Goal: Task Accomplishment & Management: Manage account settings

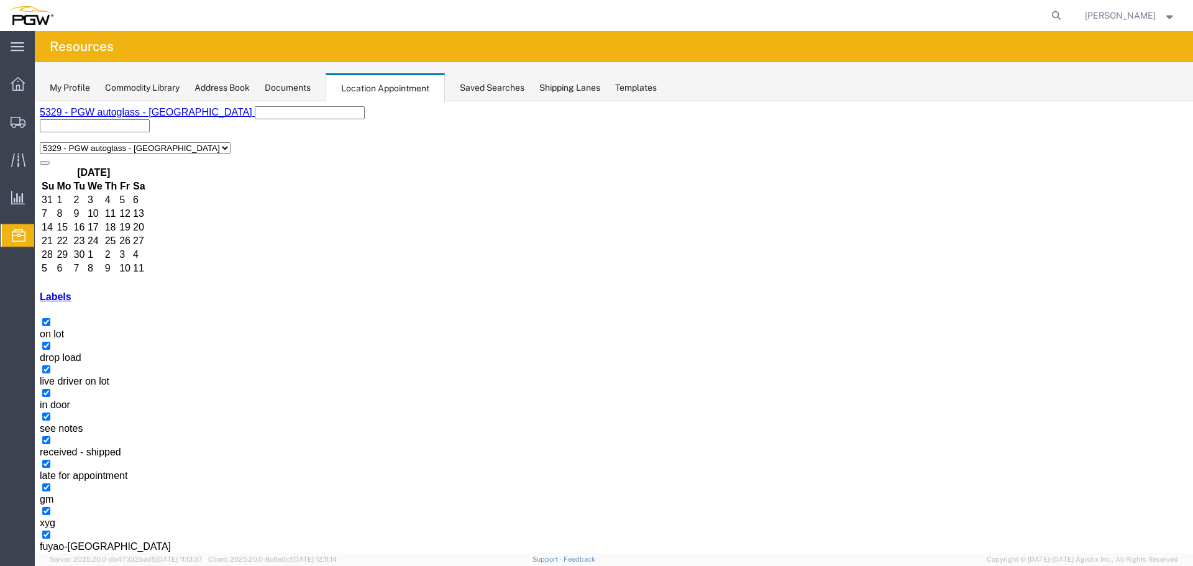
select select "1"
select select "12921"
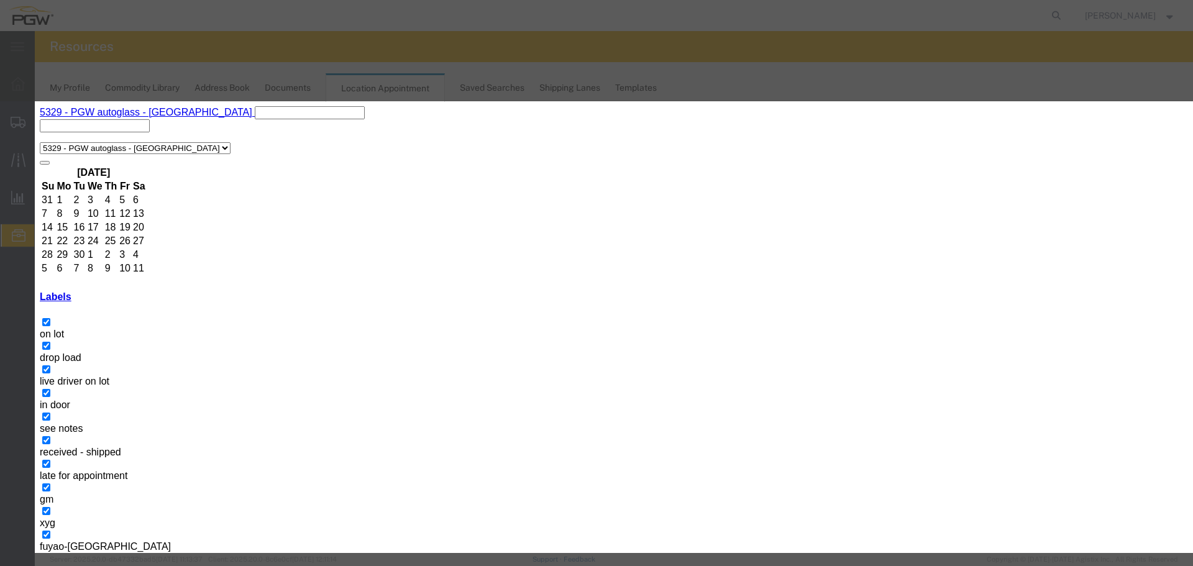
type input "57008237 - FUYAO (5398)"
select select "300"
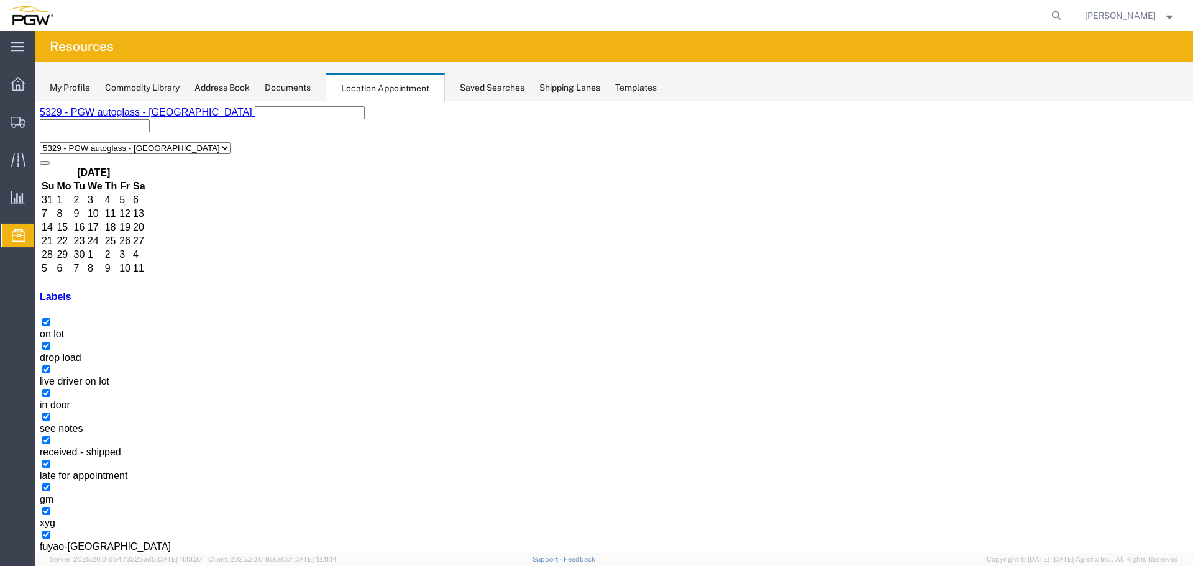
select select "1"
select select
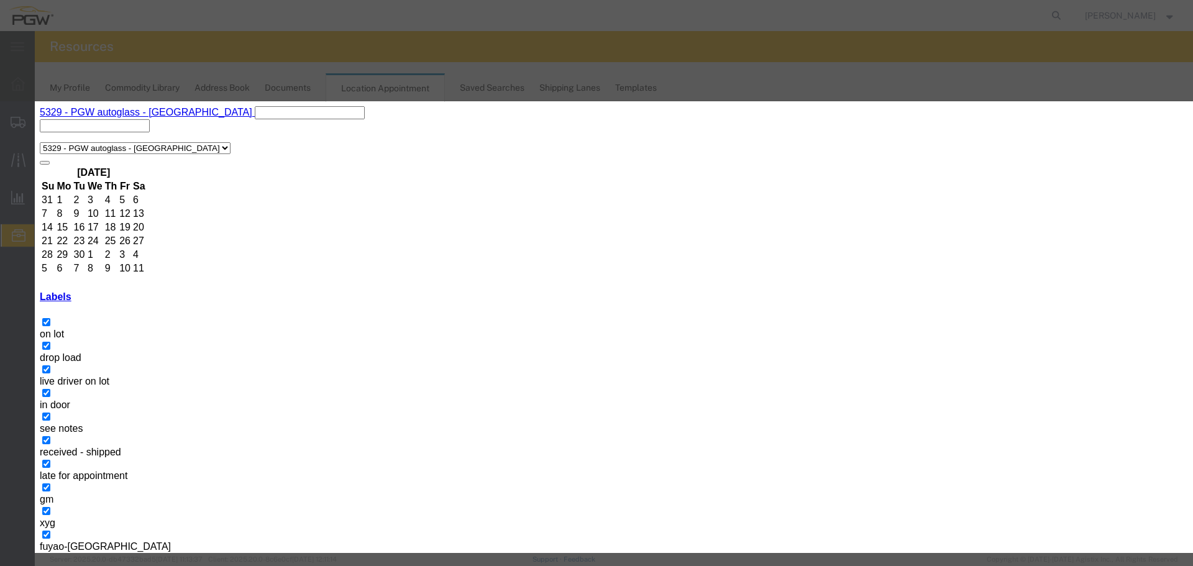
paste input "CSNU6075389"
type input "CSNU6075389 - XYG"
type input "9:00 AM"
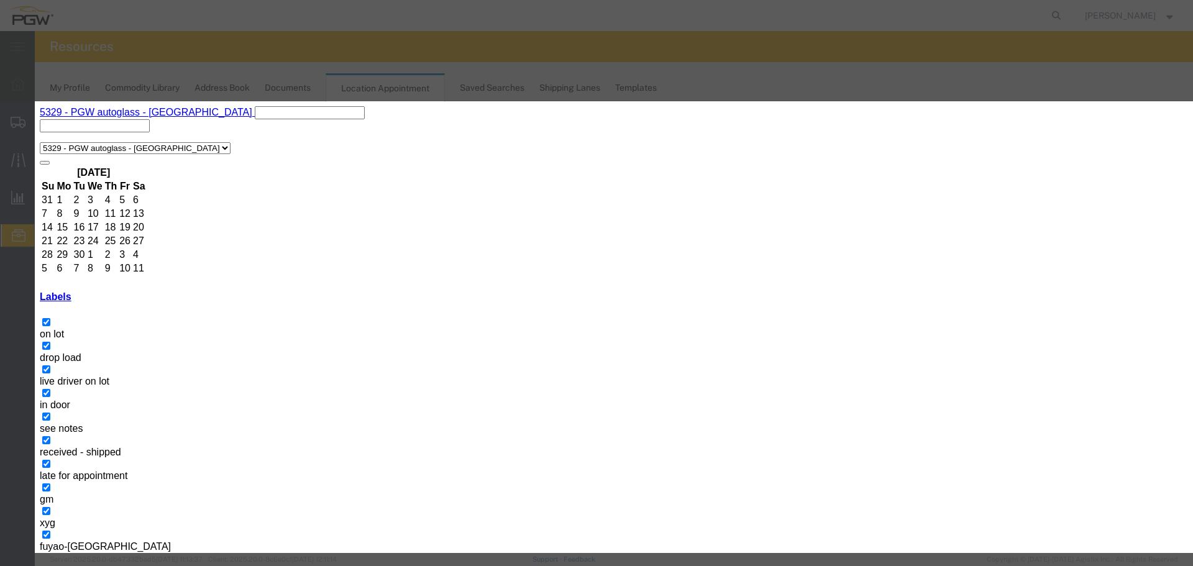
select select "12920"
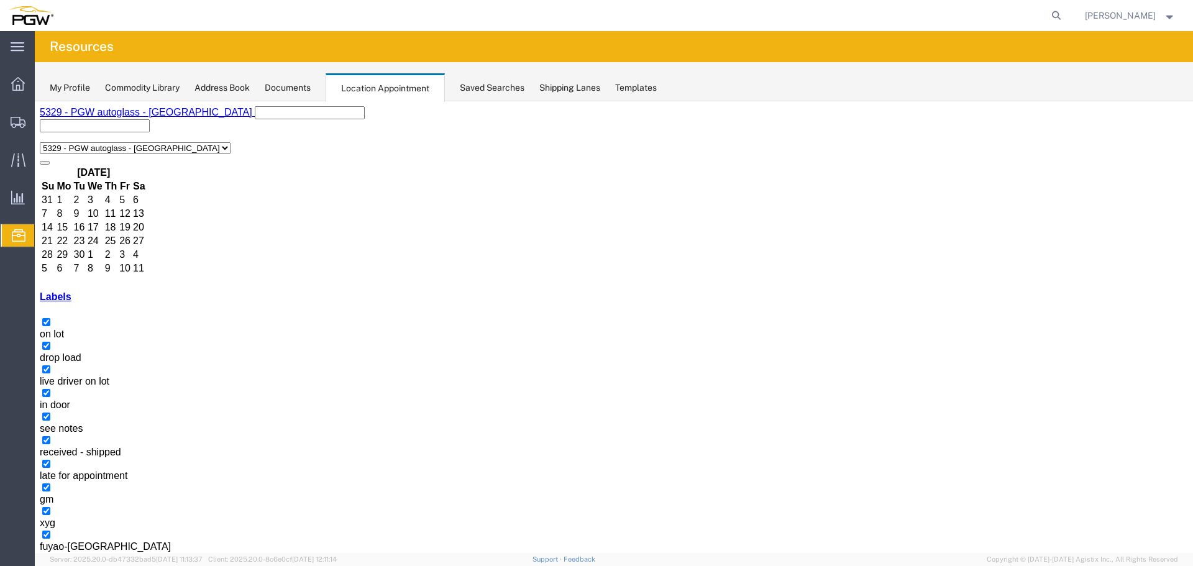
select select "1"
select select
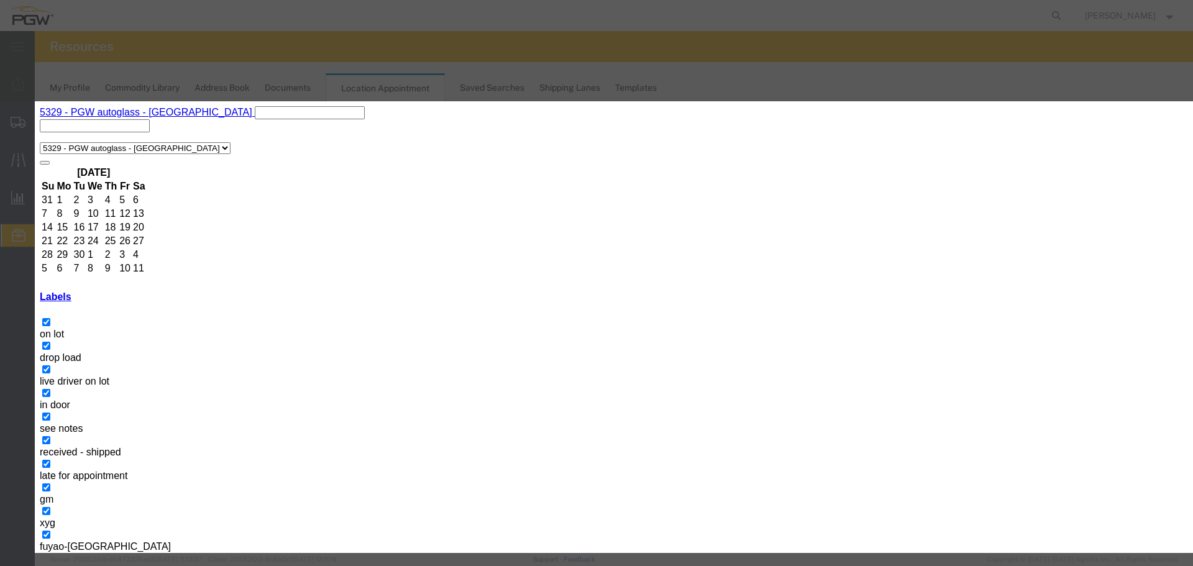
paste input "OOCU8657693"
type input "OOCU8657693 - XYG"
type input "11:00 AM"
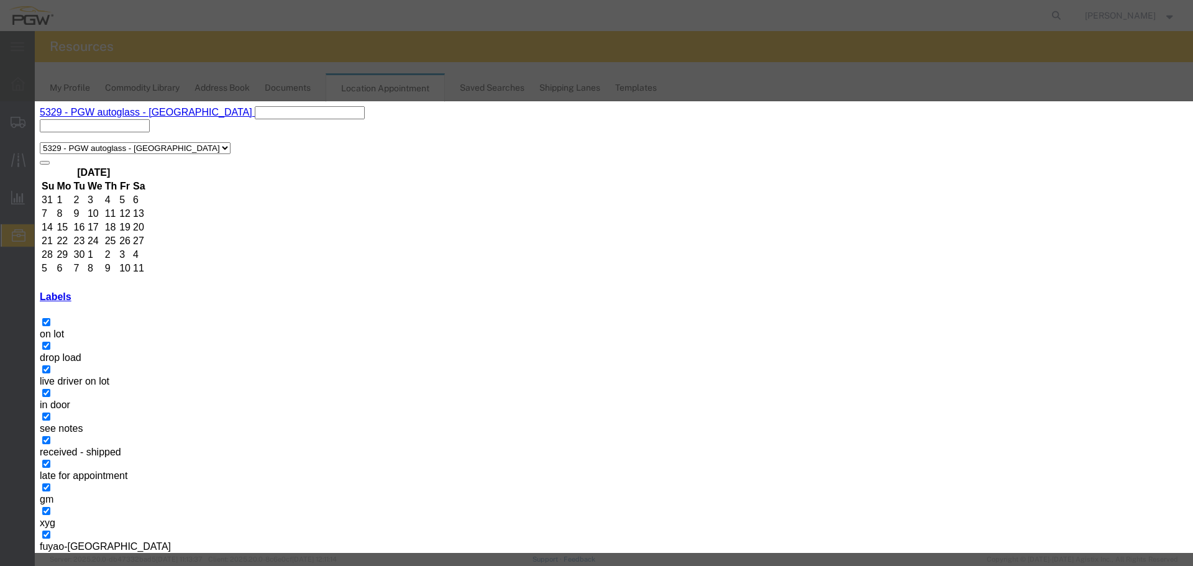
select select "12920"
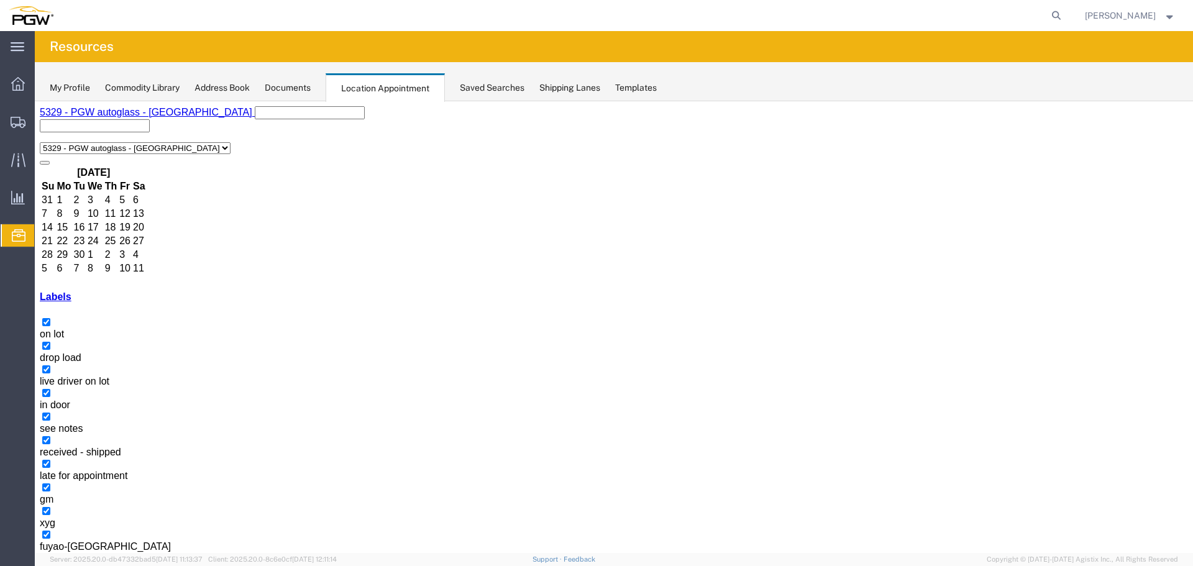
select select "1"
select select
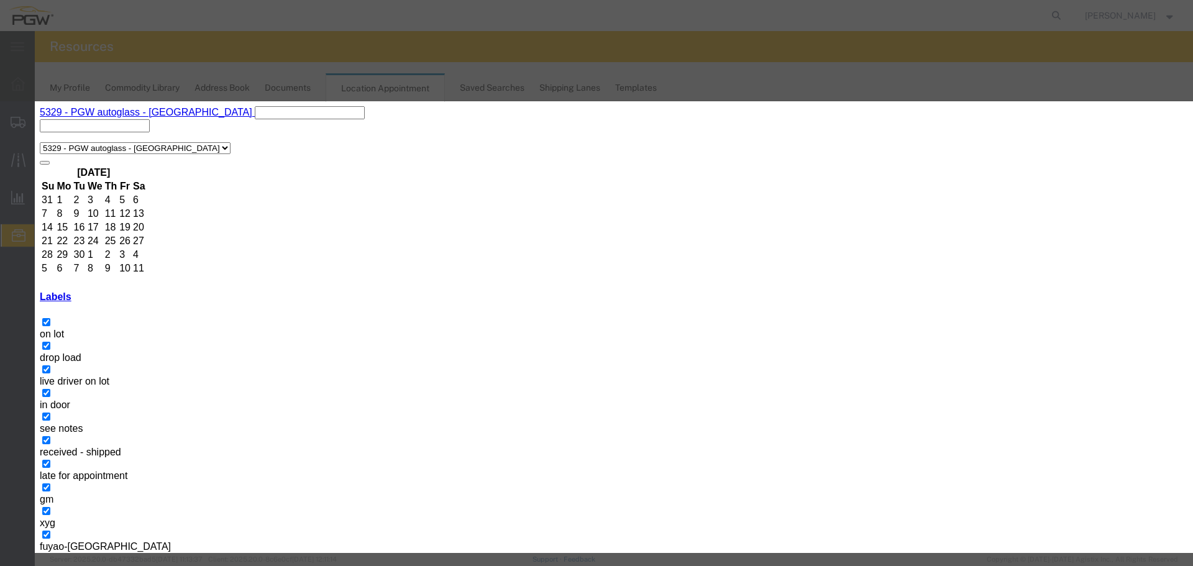
paste input "ONEU6929057"
type input "ONEU6929057 - XYG"
type input "12:00 PM"
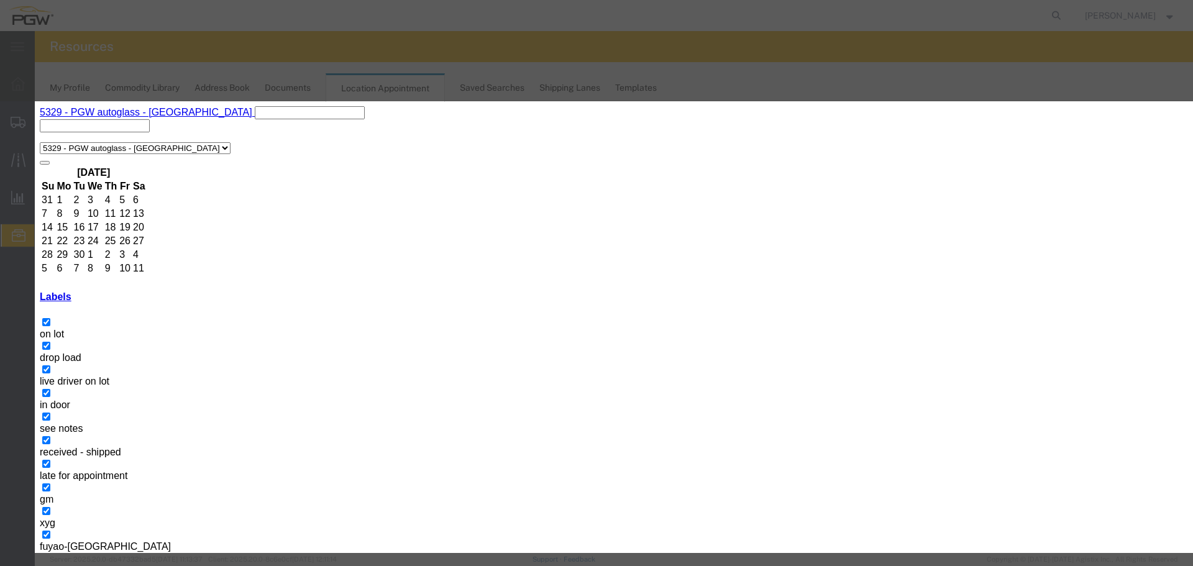
select select "12920"
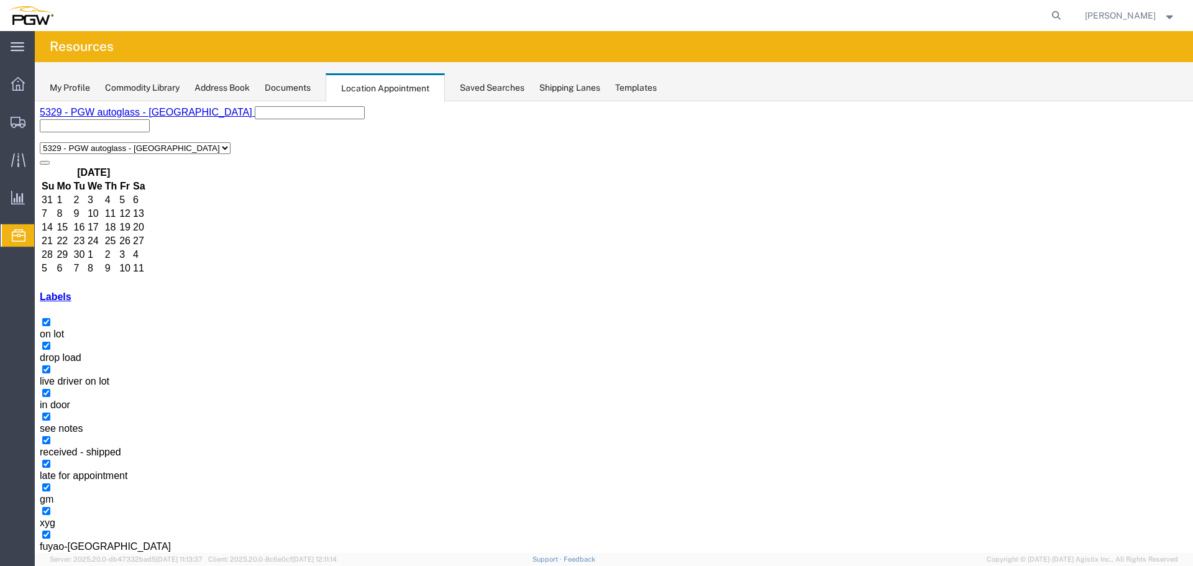
select select "1"
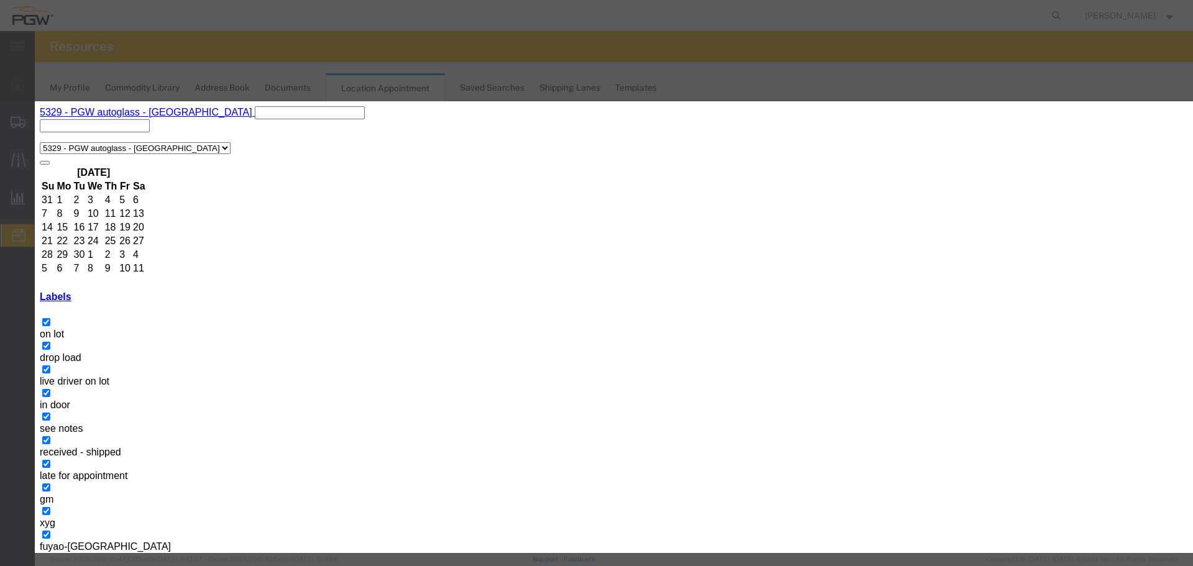
select select "220"
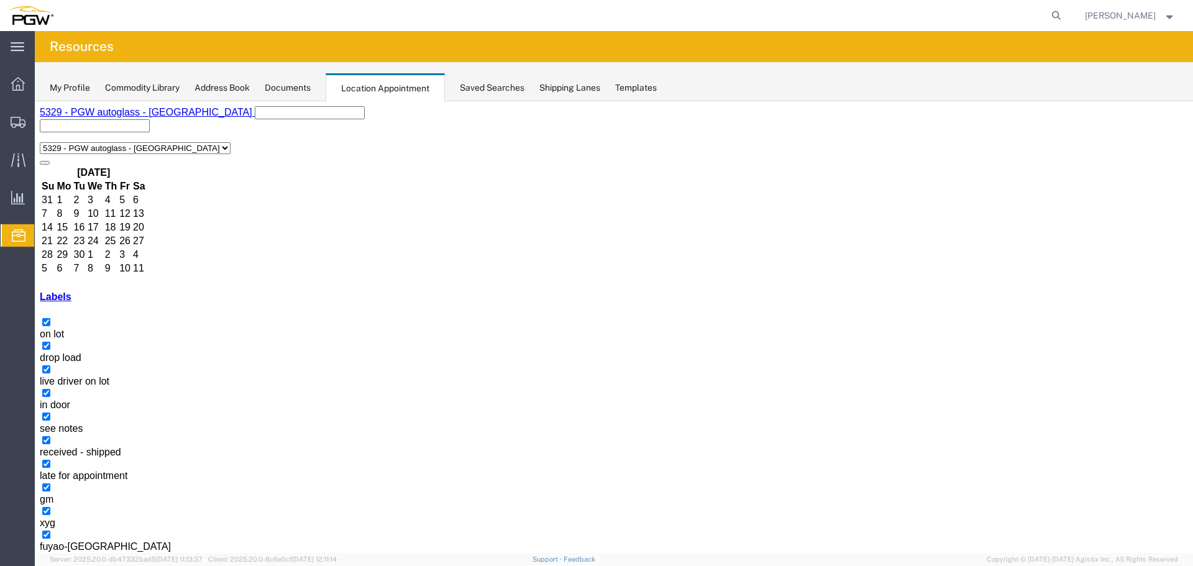
click at [1065, 20] on icon at bounding box center [1056, 15] width 17 height 17
paste input "57037567"
type input "57037567"
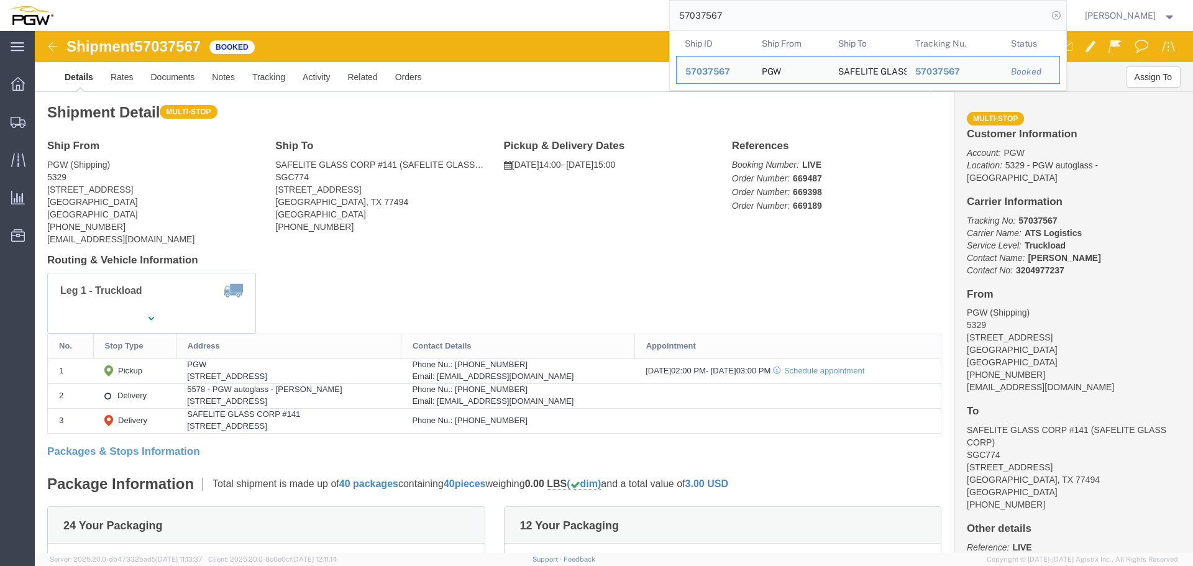
click at [1059, 15] on icon at bounding box center [1056, 15] width 17 height 17
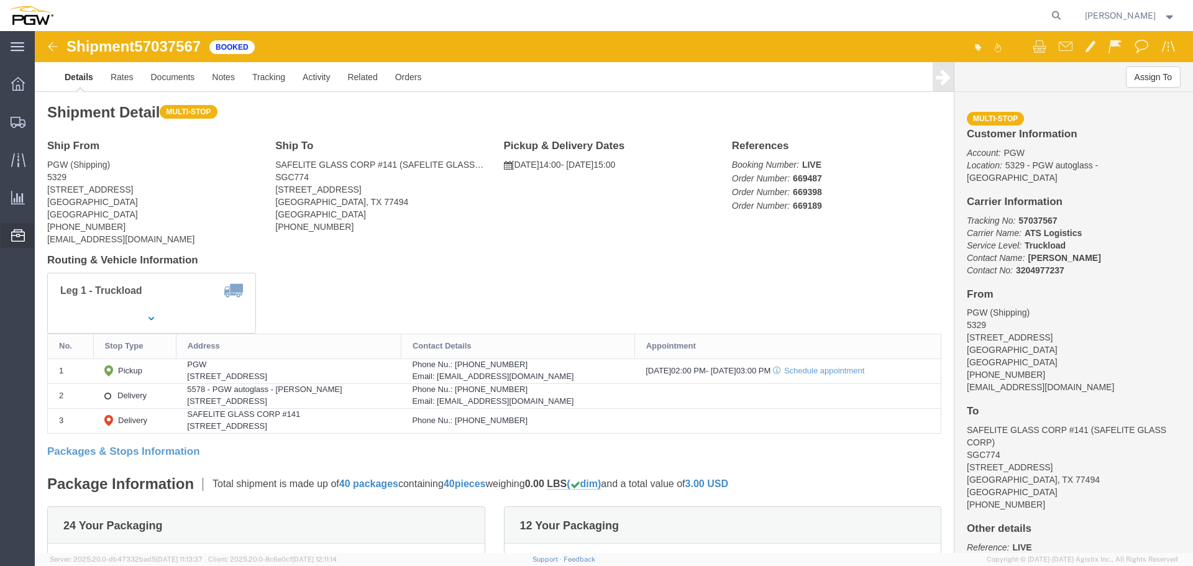
click at [0, 0] on span "Location Appointment" at bounding box center [0, 0] width 0 height 0
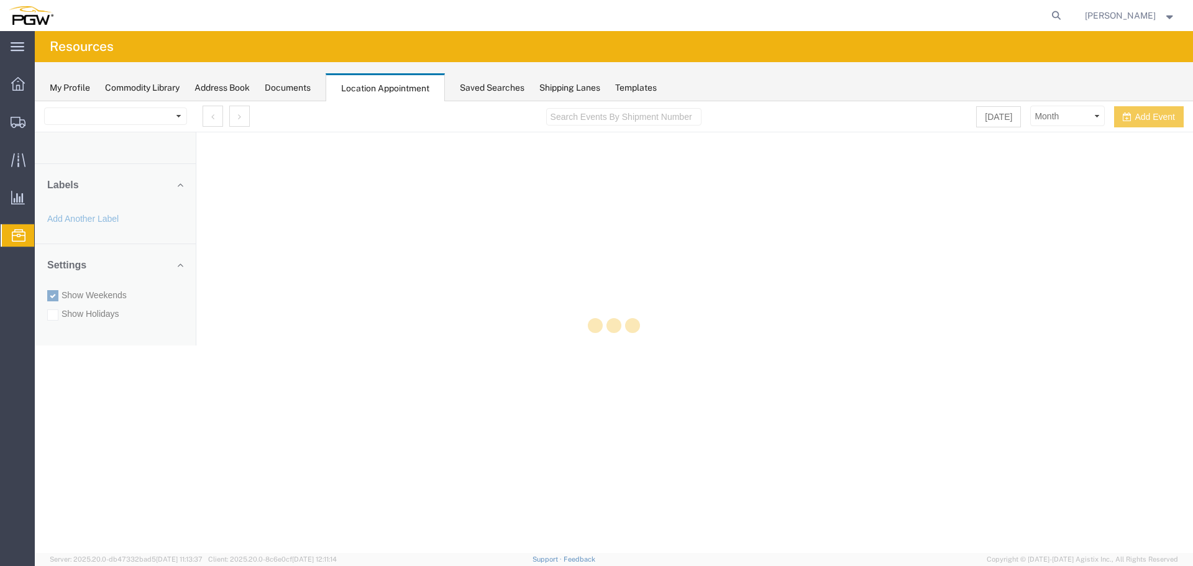
select select "28253"
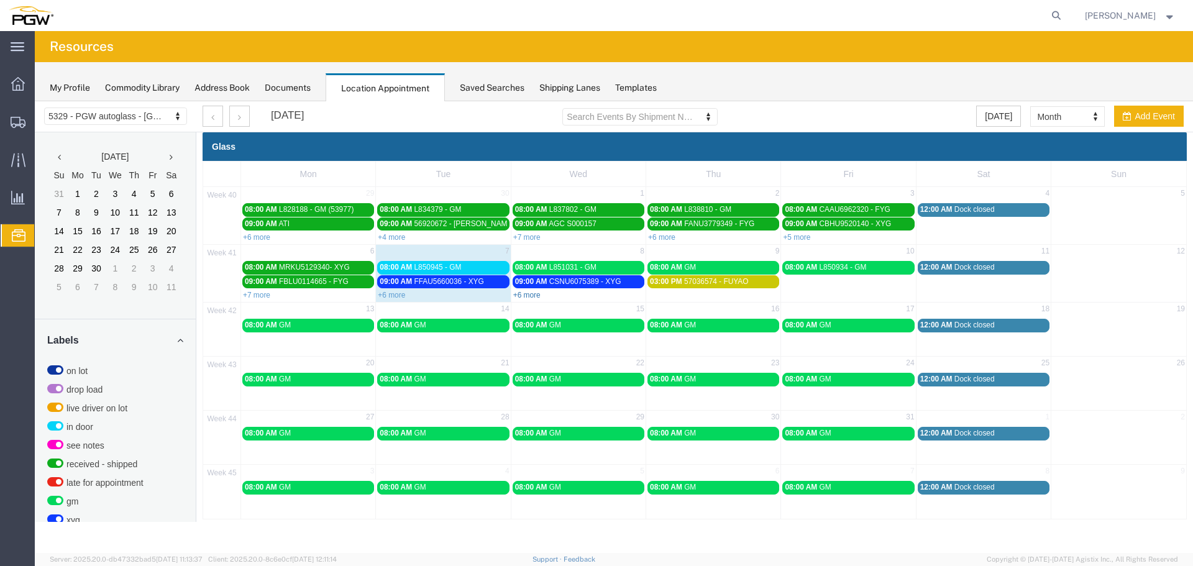
click at [529, 295] on link "+6 more" at bounding box center [526, 295] width 27 height 9
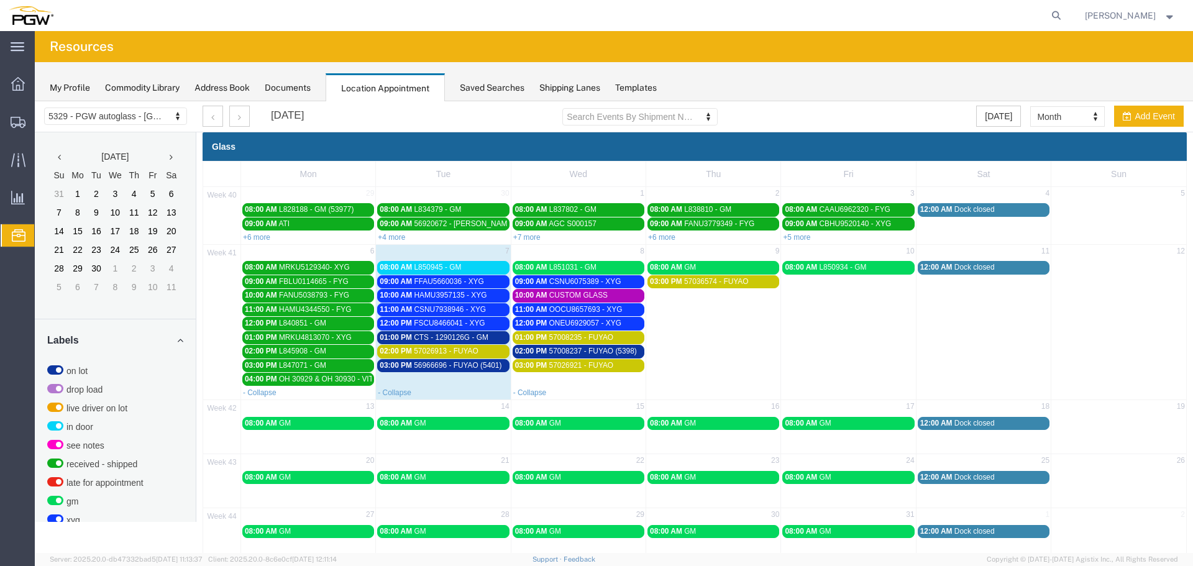
click at [402, 277] on span "09:00 AM" at bounding box center [396, 281] width 32 height 9
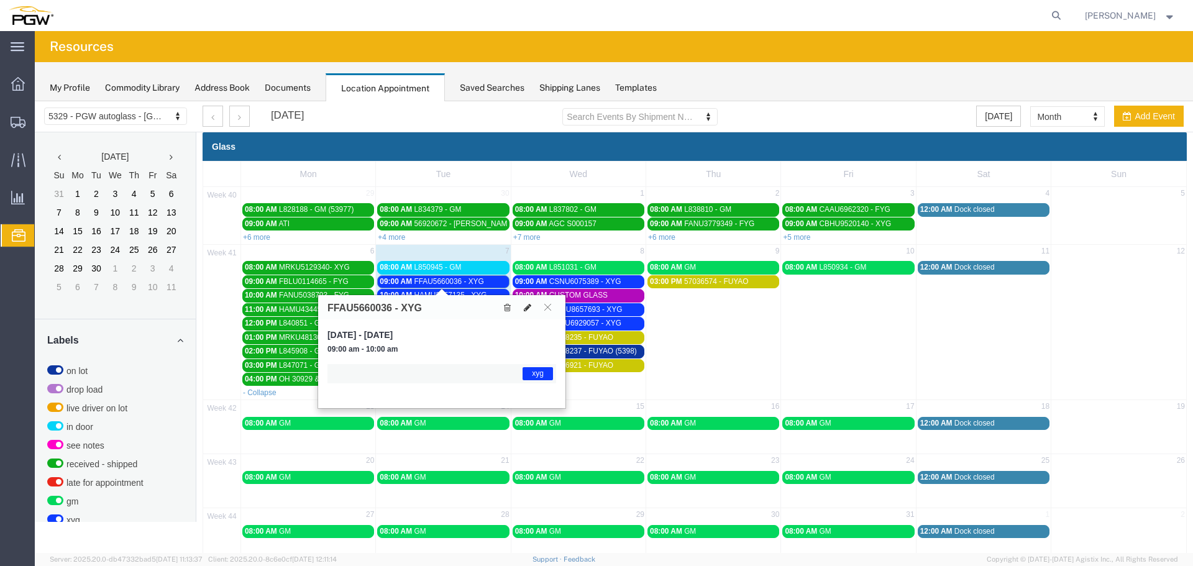
click at [525, 306] on icon at bounding box center [527, 307] width 7 height 9
select select "1"
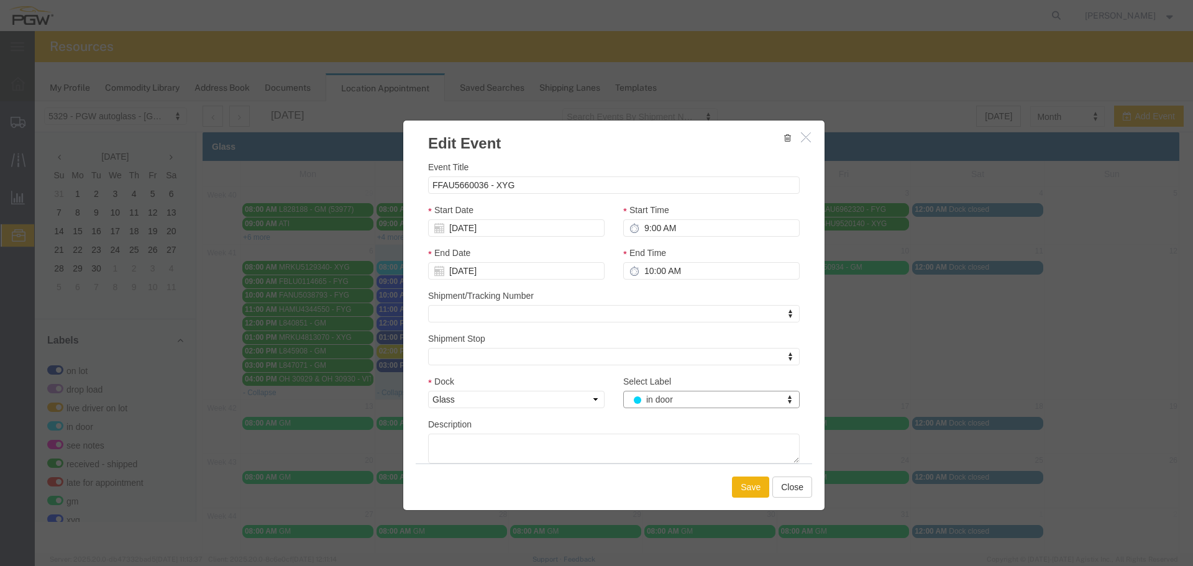
select select "220"
click at [743, 483] on button "Save" at bounding box center [750, 487] width 37 height 21
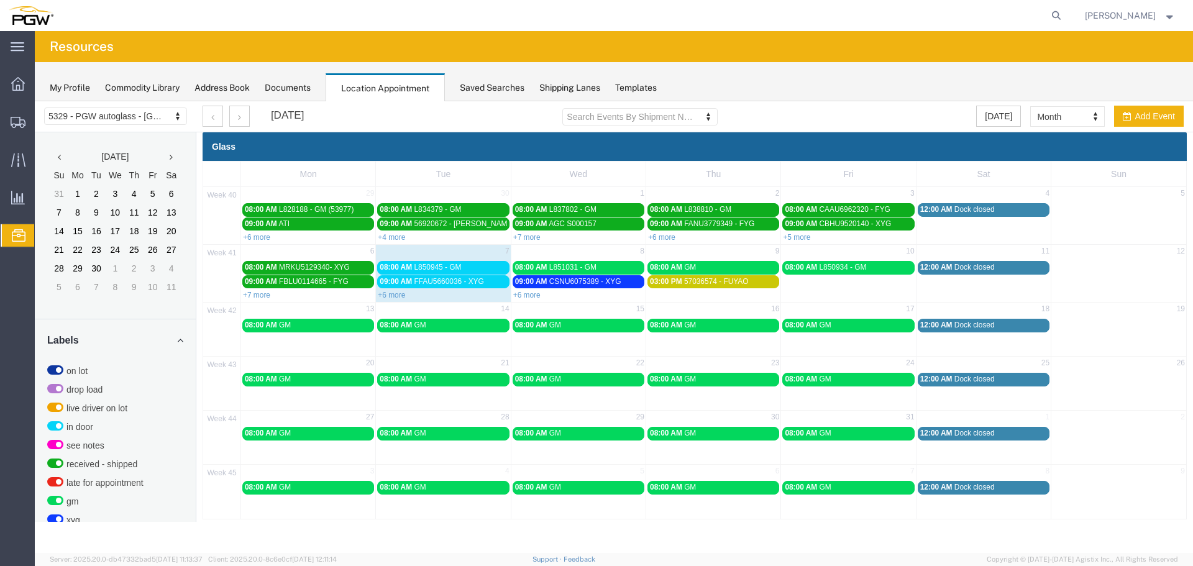
click at [390, 268] on span "08:00 AM" at bounding box center [396, 267] width 32 height 9
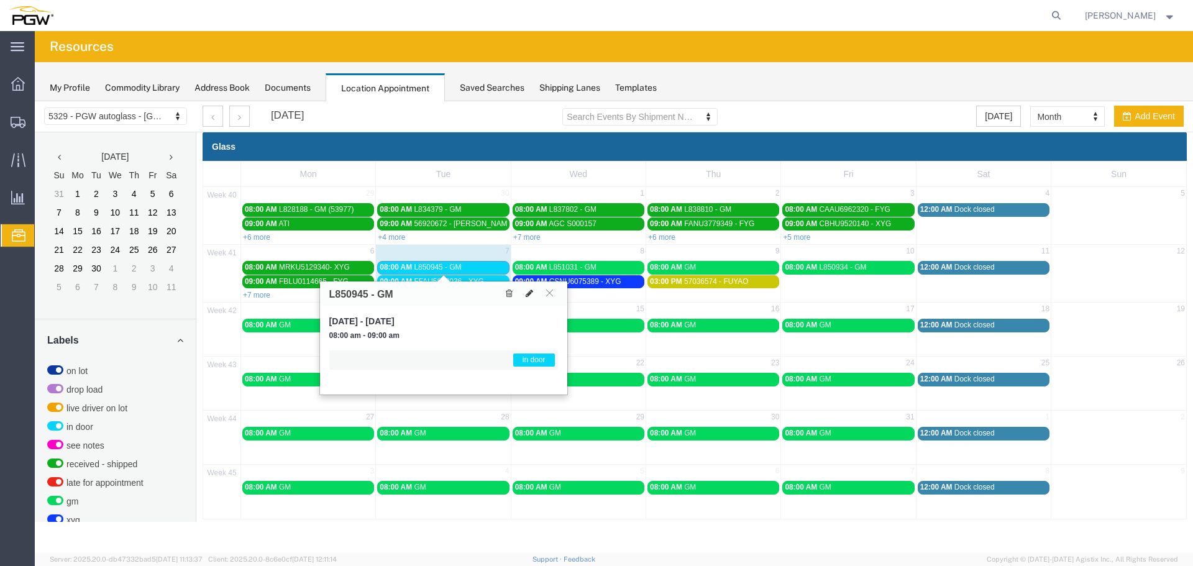
click at [531, 294] on icon at bounding box center [529, 293] width 7 height 9
select select "1"
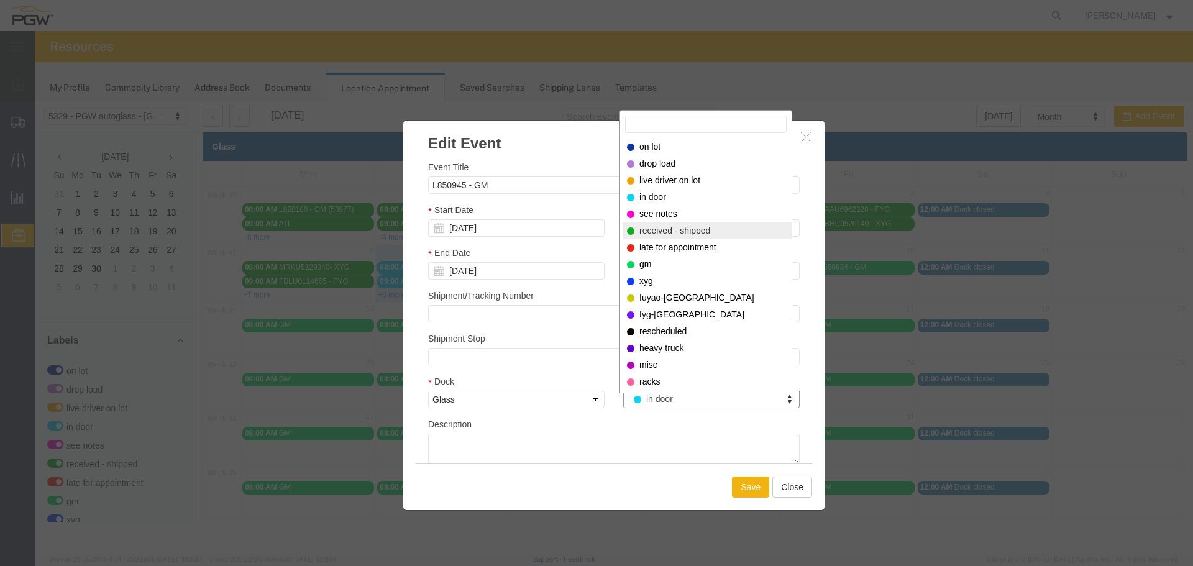
select select "200"
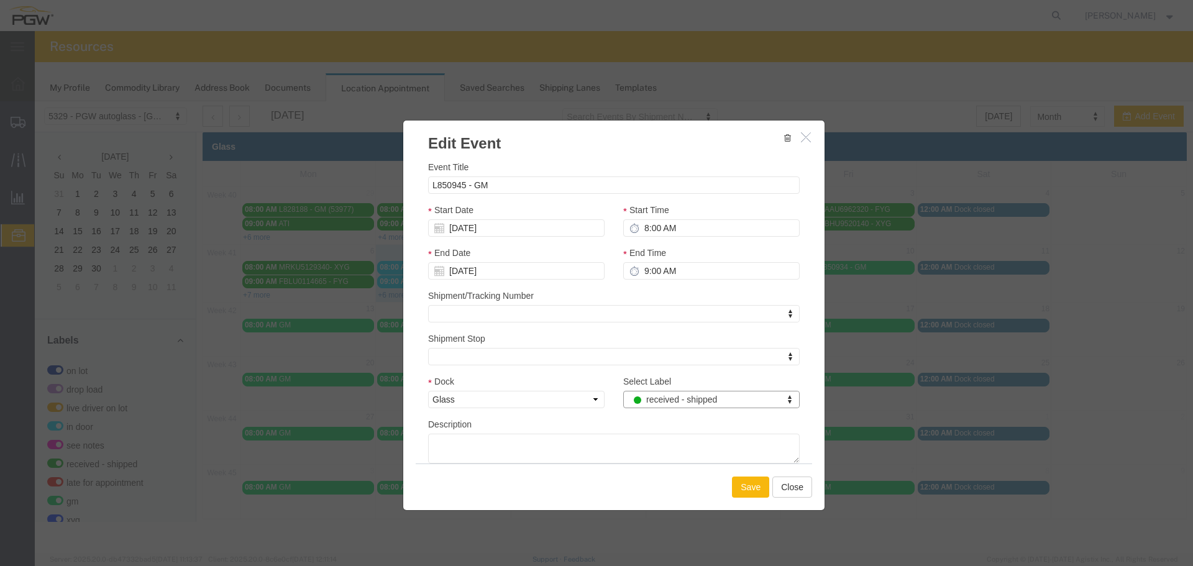
click at [742, 487] on button "Save" at bounding box center [750, 487] width 37 height 21
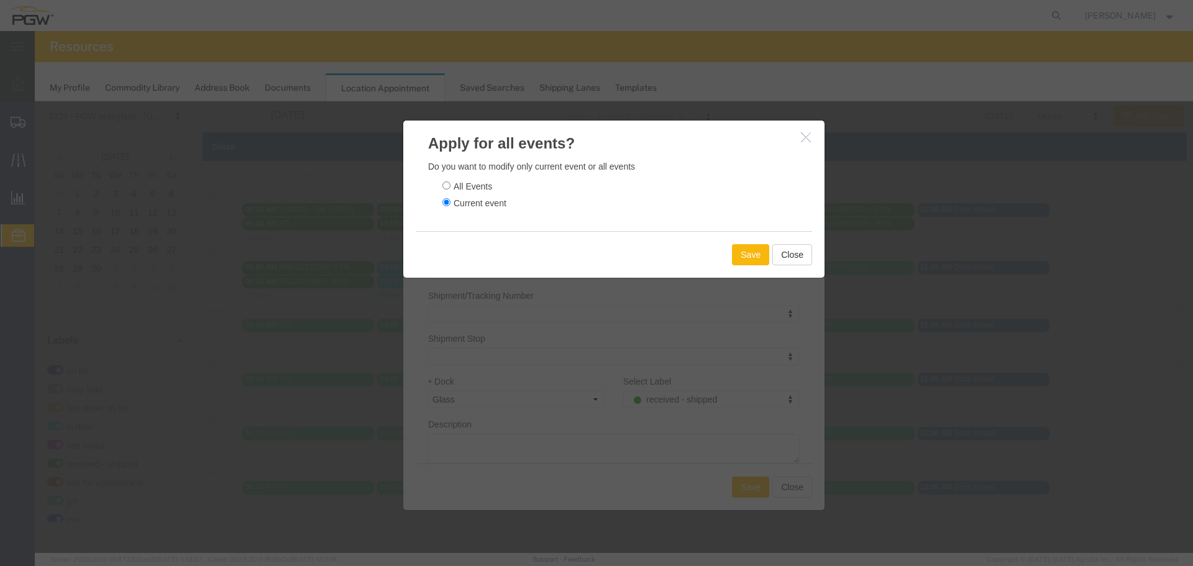
click at [743, 259] on button "Save" at bounding box center [750, 254] width 37 height 21
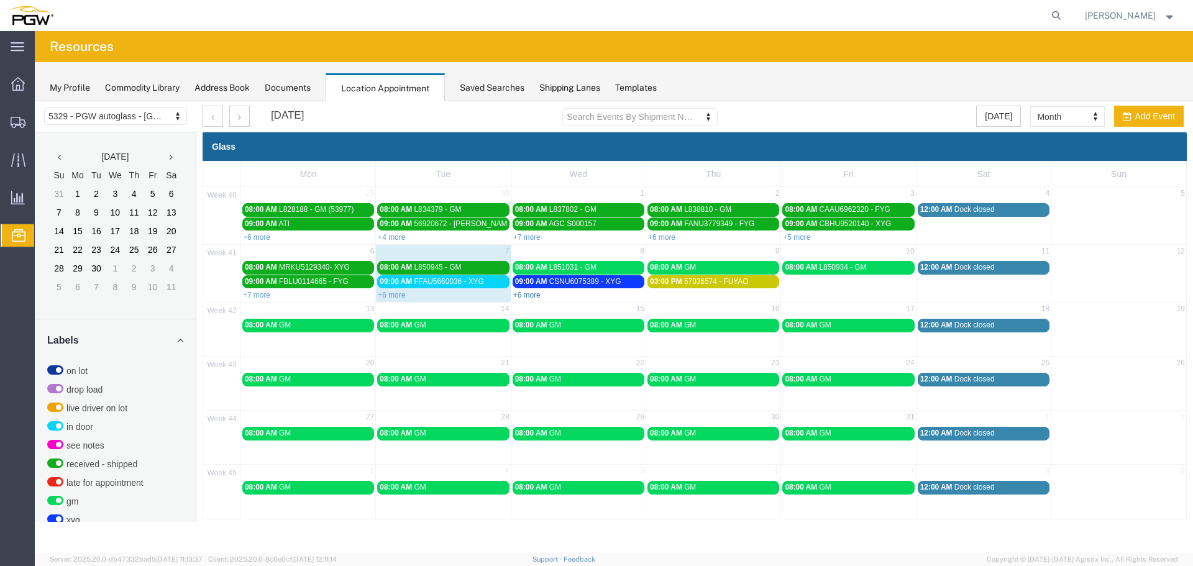
click at [526, 294] on link "+6 more" at bounding box center [526, 295] width 27 height 9
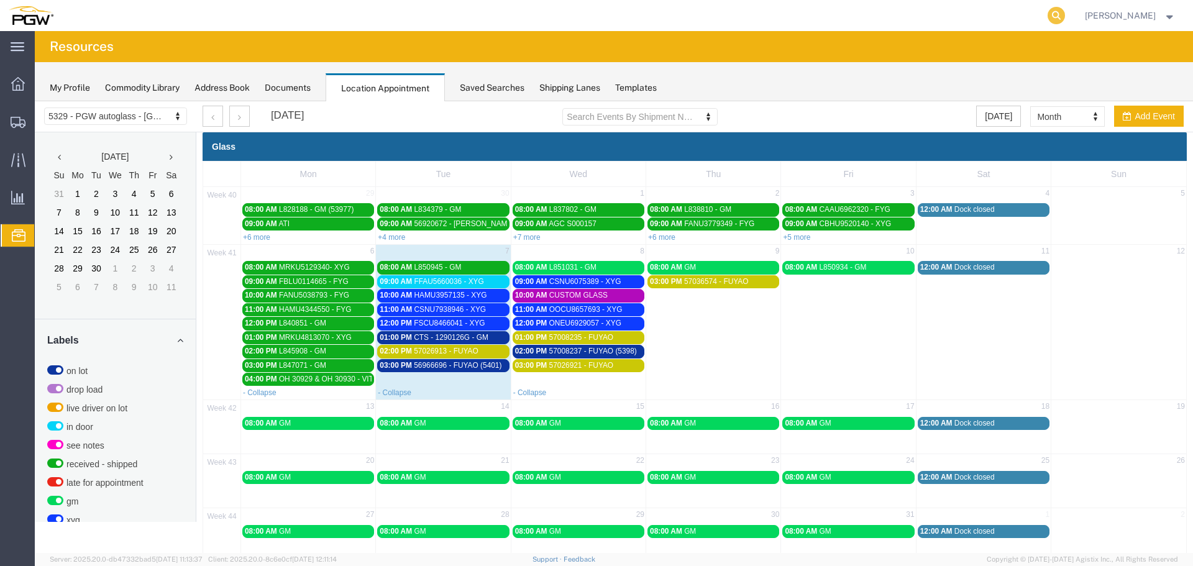
click at [1065, 20] on icon at bounding box center [1056, 15] width 17 height 17
paste input "57037613"
type input "57037613"
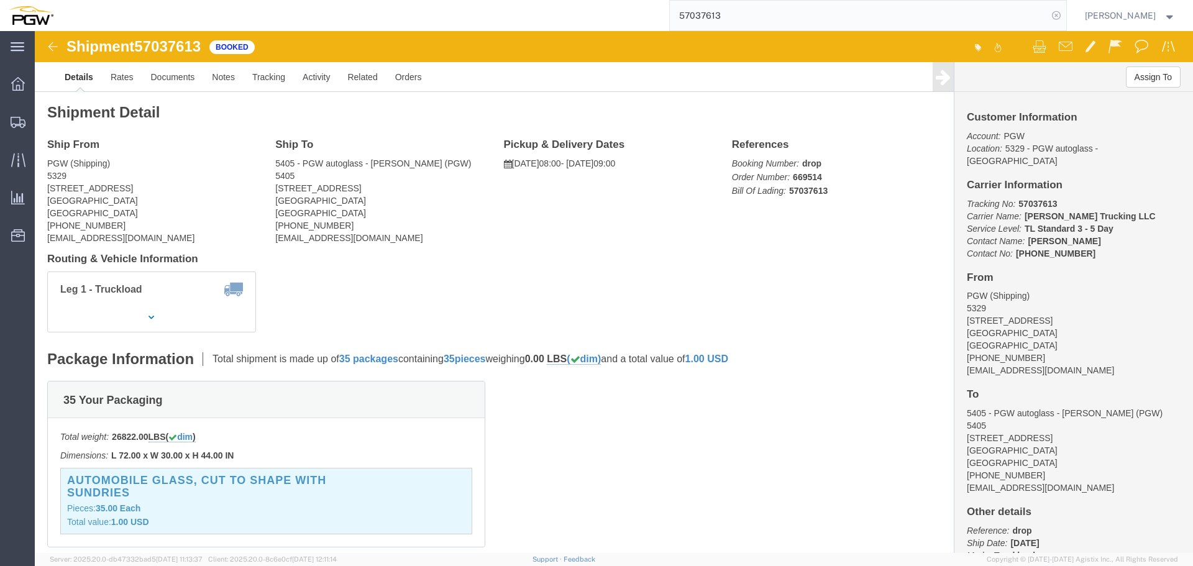
click at [1063, 17] on icon at bounding box center [1056, 15] width 17 height 17
click at [0, 0] on span "Location Appointment" at bounding box center [0, 0] width 0 height 0
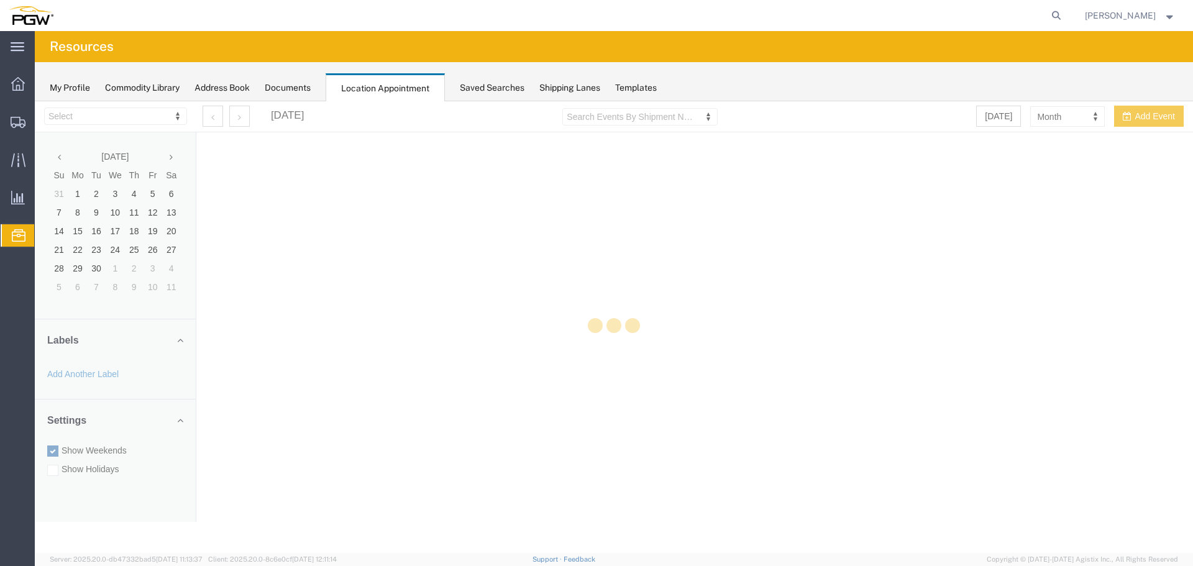
select select "28253"
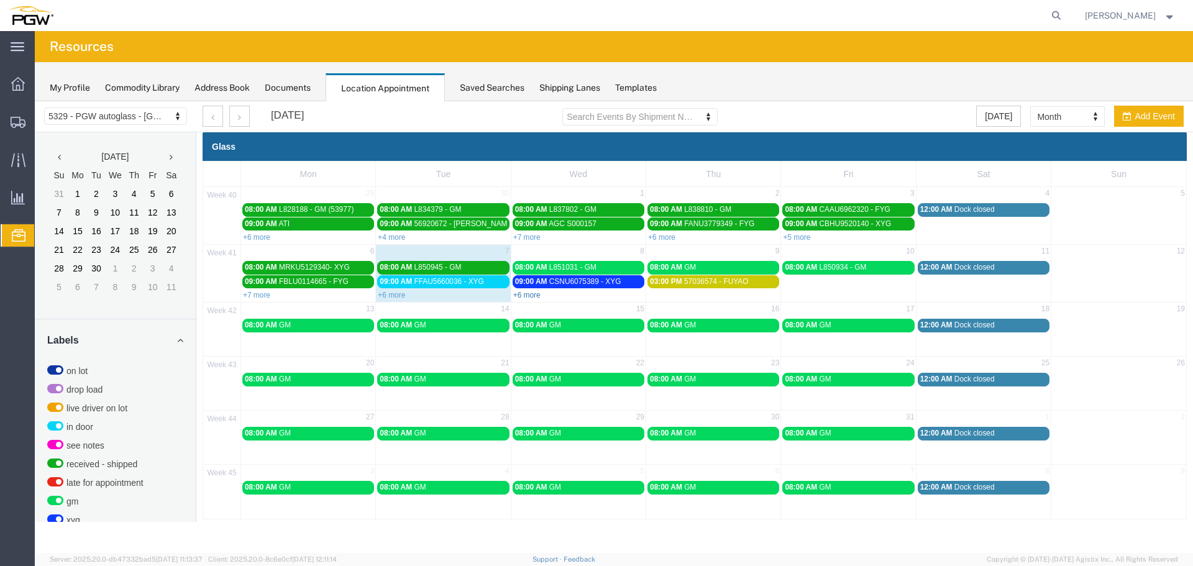
click at [523, 298] on link "+6 more" at bounding box center [526, 295] width 27 height 9
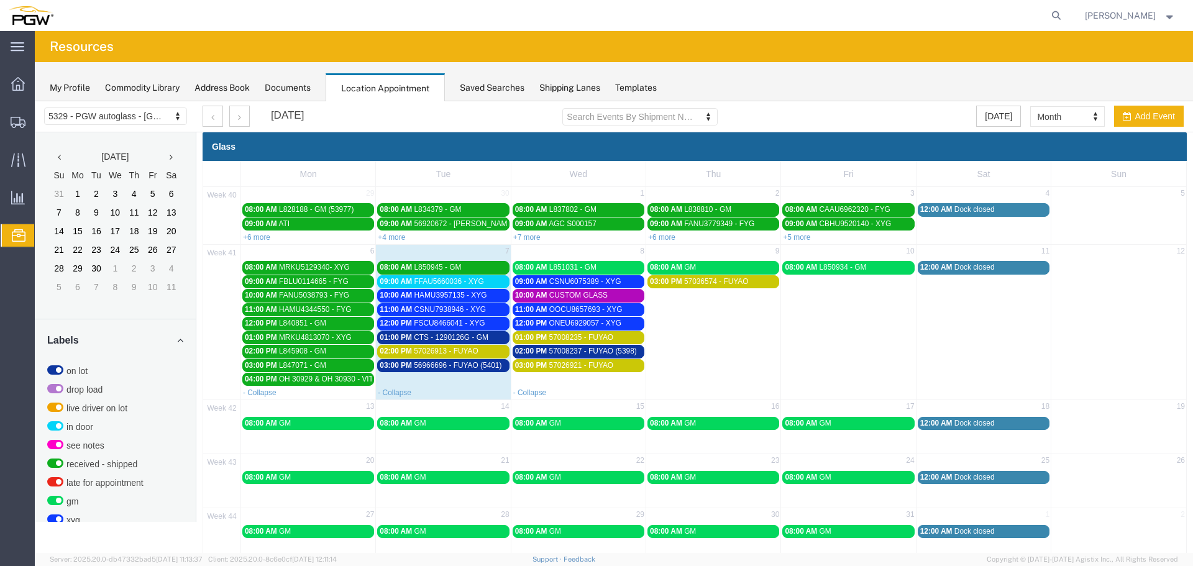
click at [486, 298] on div "10:00 AM HAMU3957135 - XYG" at bounding box center [443, 295] width 127 height 9
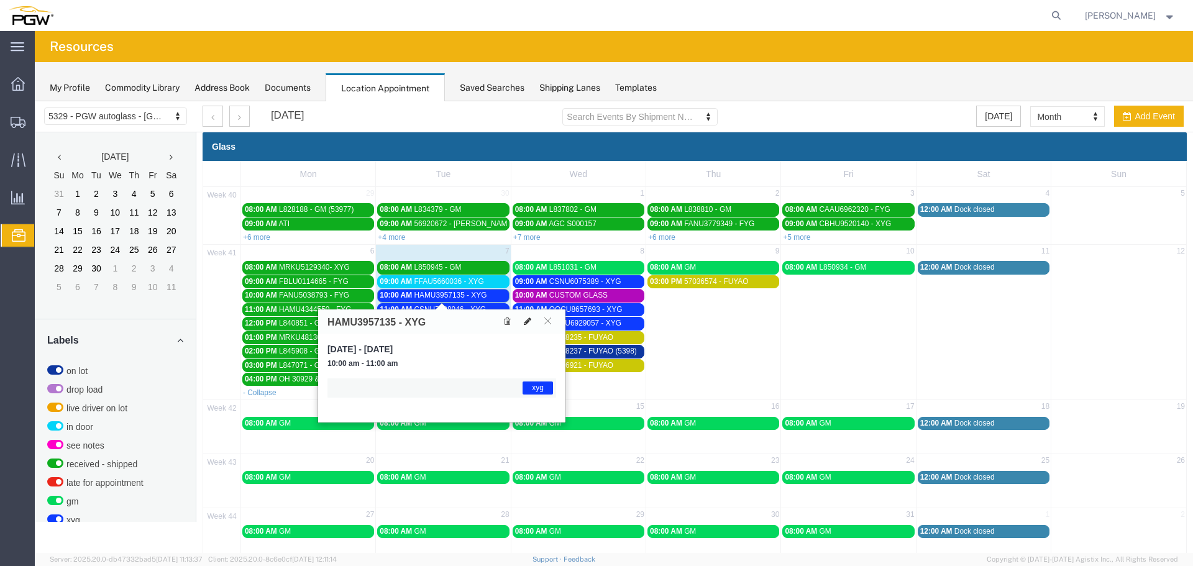
click at [524, 324] on icon at bounding box center [527, 321] width 7 height 9
select select "1"
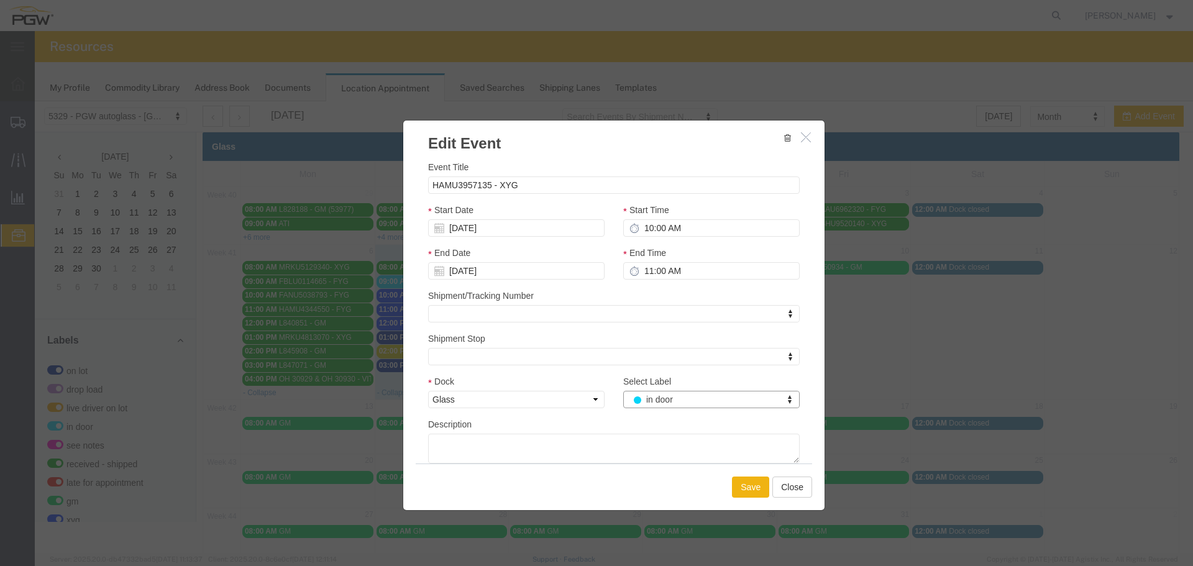
select select "220"
click at [752, 490] on button "Save" at bounding box center [750, 487] width 37 height 21
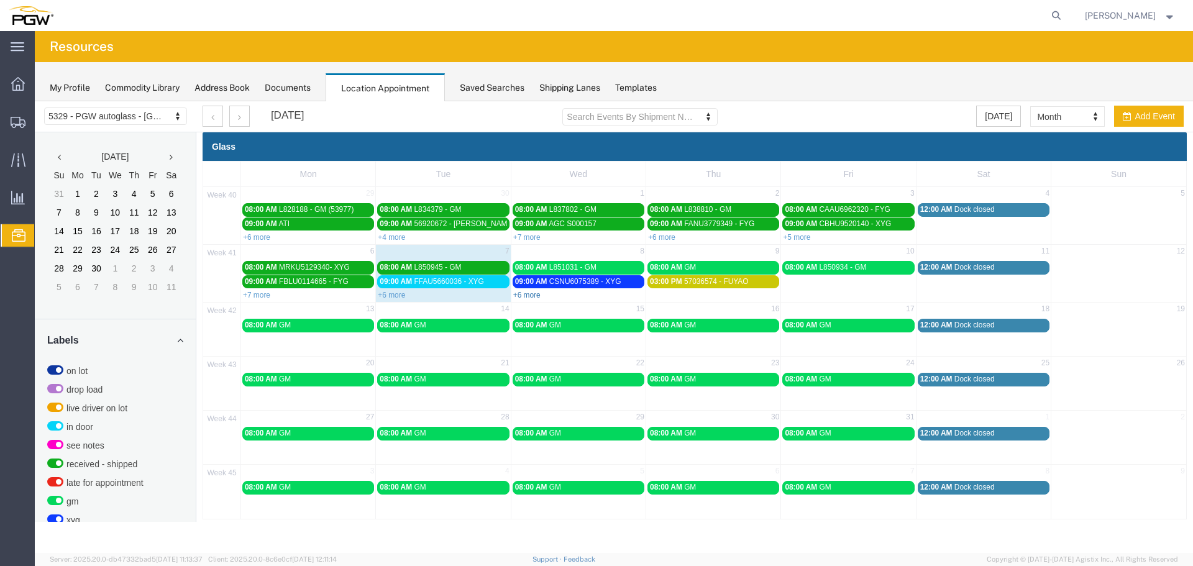
click at [523, 295] on link "+6 more" at bounding box center [526, 295] width 27 height 9
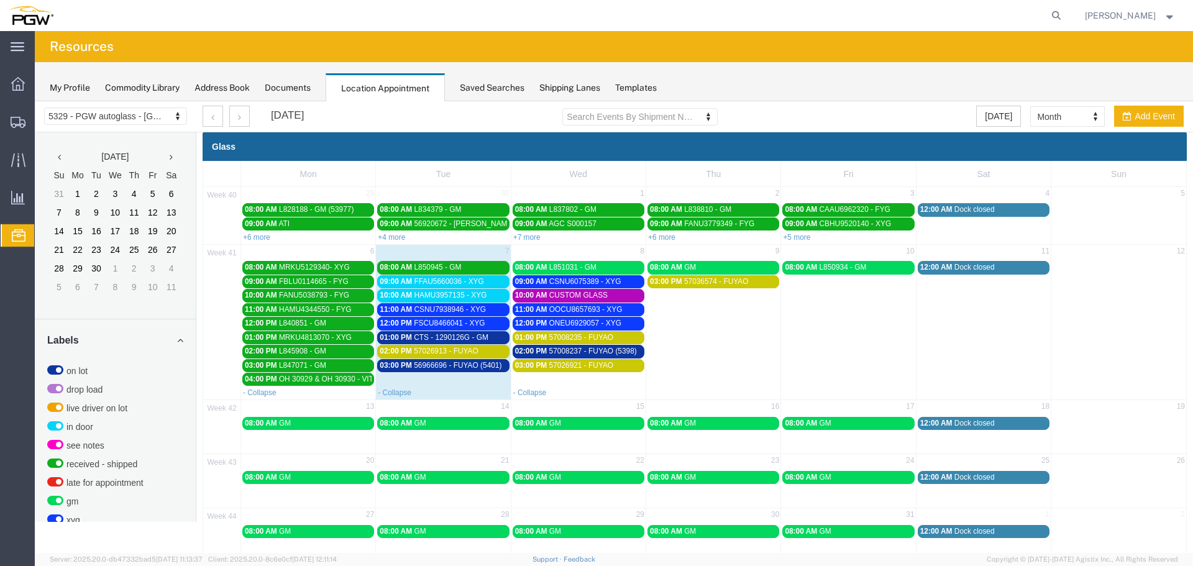
click at [562, 350] on span "57008237 - FUYAO (5398)" at bounding box center [593, 351] width 88 height 9
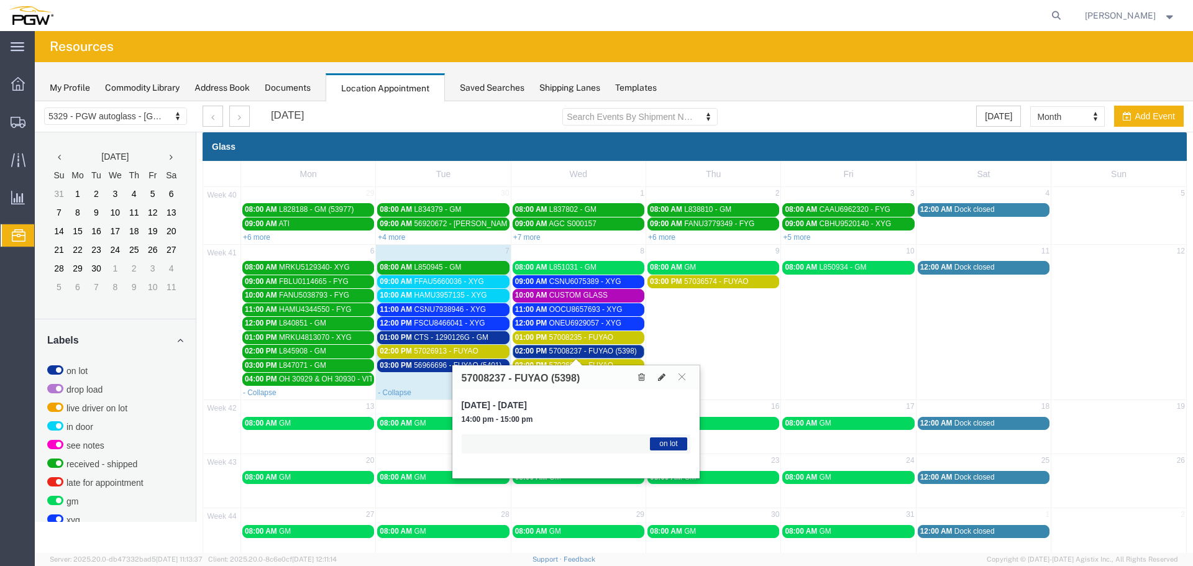
click at [472, 380] on h3 "57008237 - FUYAO (5398)" at bounding box center [521, 378] width 119 height 11
copy h3 "57008237"
click at [1060, 14] on icon at bounding box center [1056, 15] width 17 height 17
paste input "57008237"
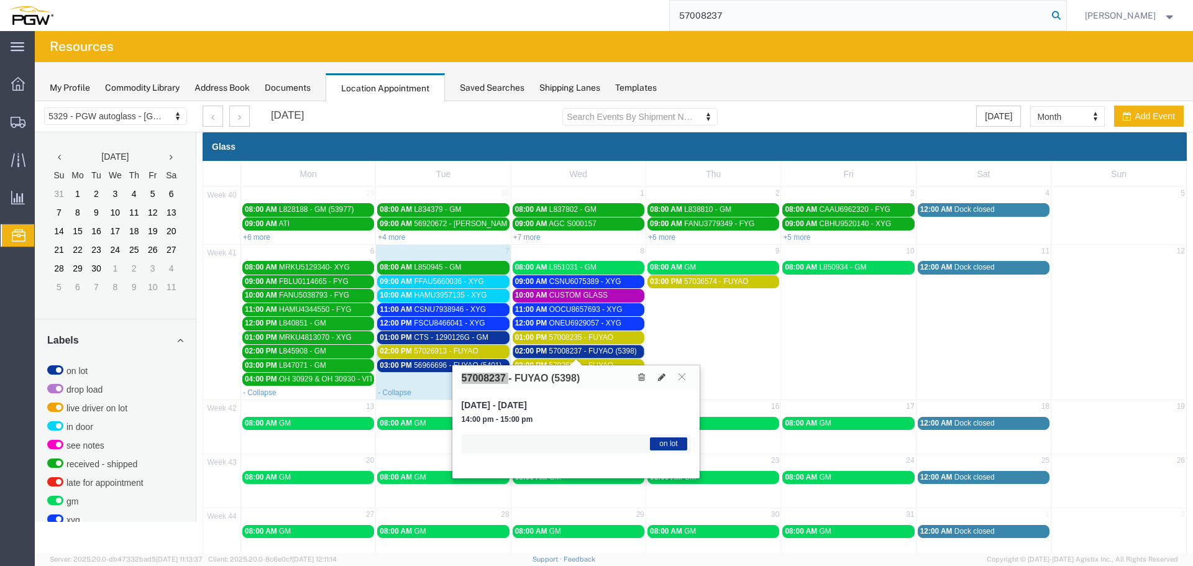
type input "57008237"
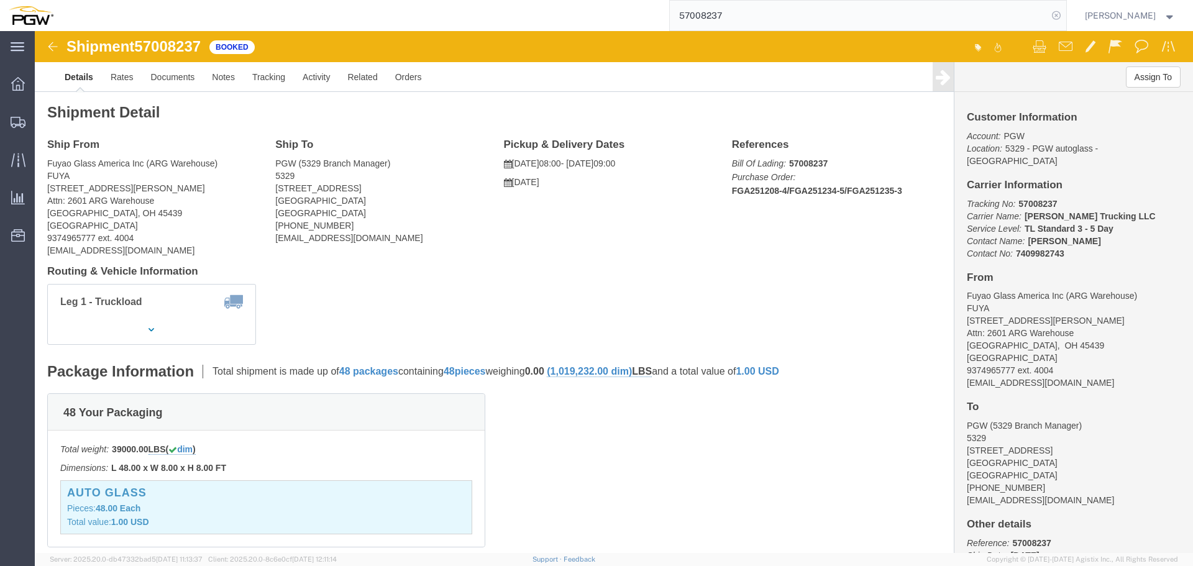
click at [1062, 19] on icon at bounding box center [1056, 15] width 17 height 17
click at [0, 0] on span "Location Appointment" at bounding box center [0, 0] width 0 height 0
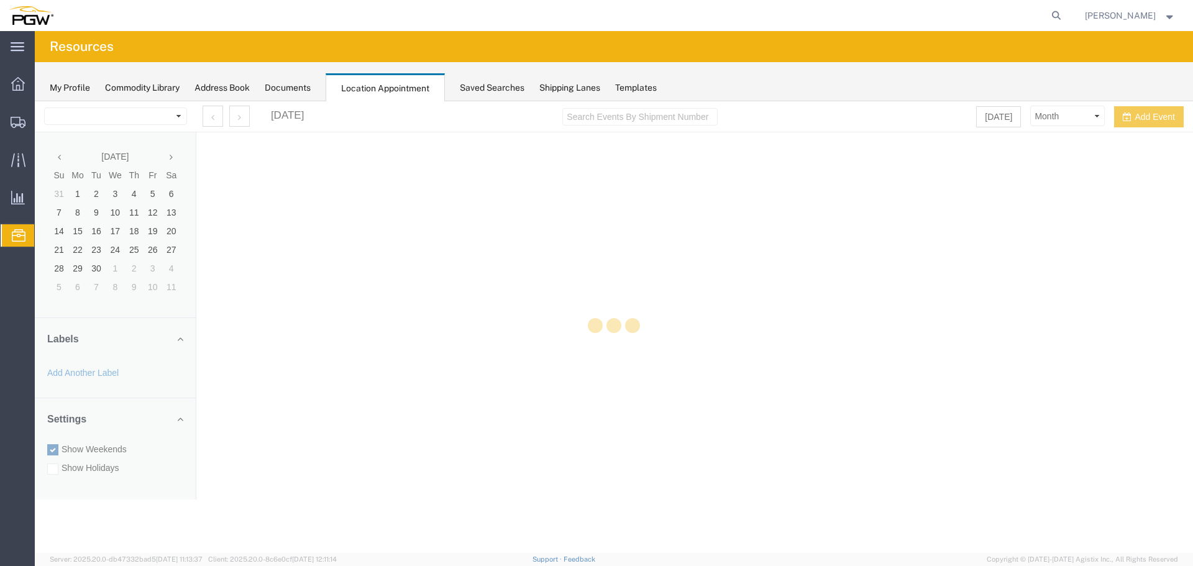
select select "28253"
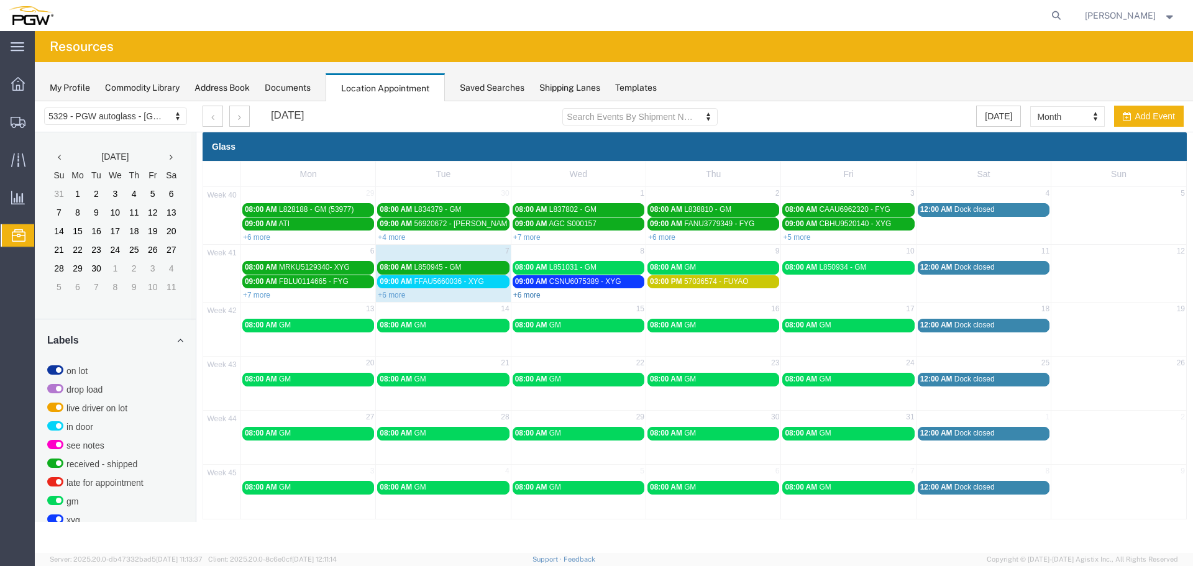
click at [518, 296] on link "+6 more" at bounding box center [526, 295] width 27 height 9
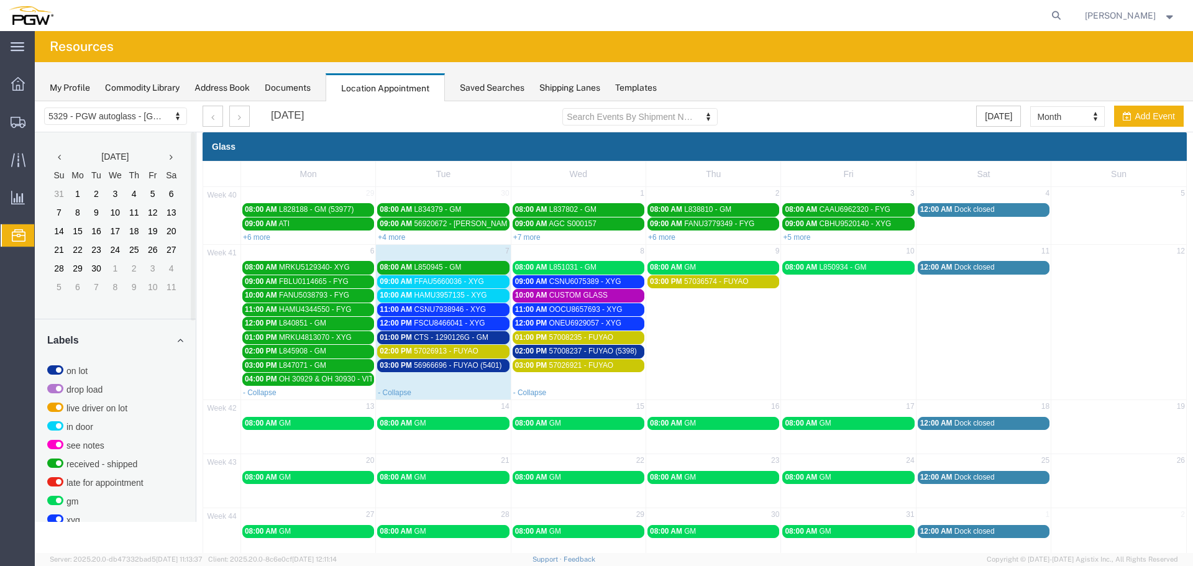
click at [401, 282] on span "09:00 AM" at bounding box center [396, 281] width 32 height 9
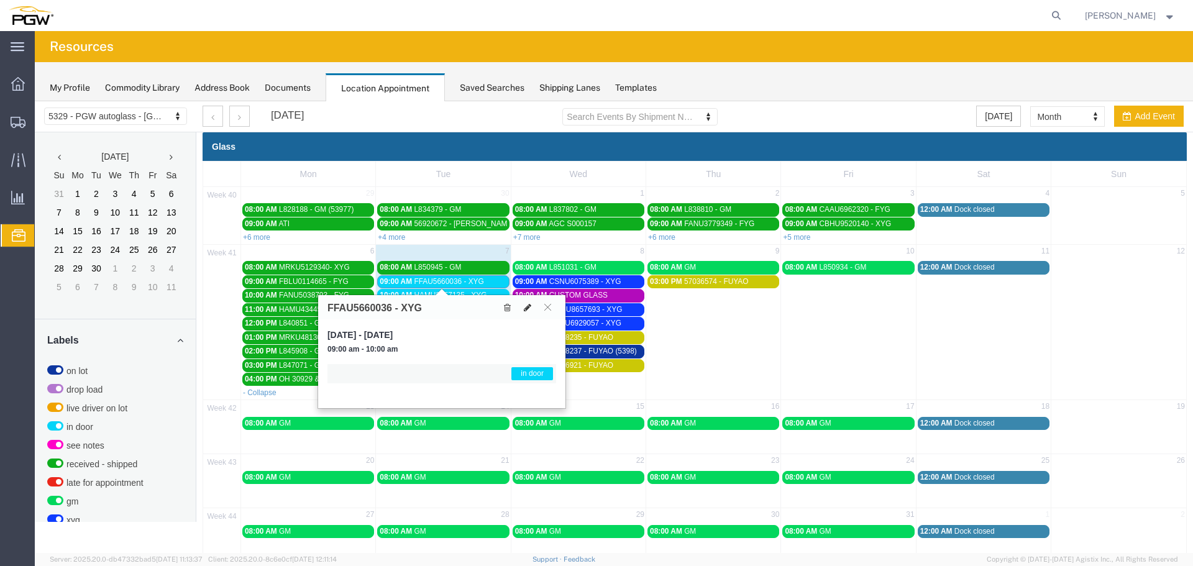
click at [531, 307] on icon at bounding box center [527, 307] width 7 height 9
select select "1"
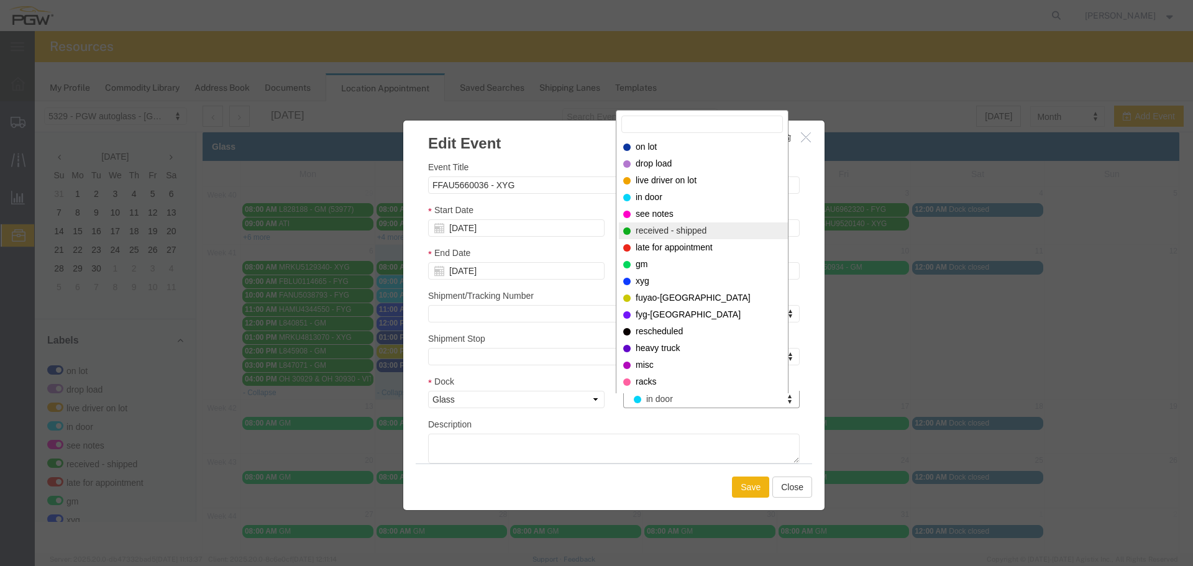
select select "200"
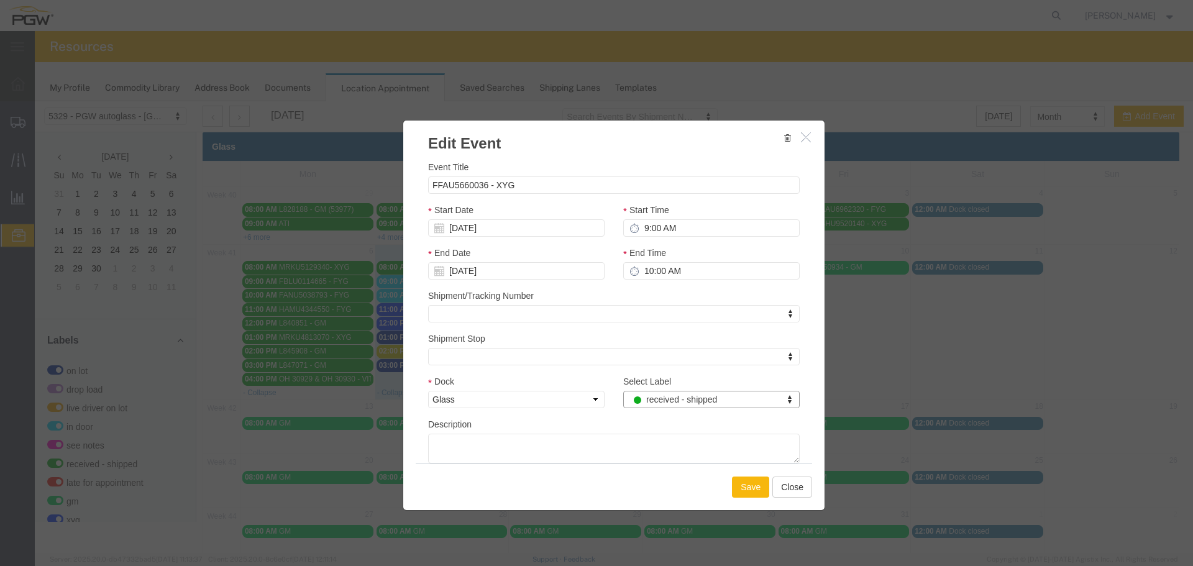
click at [738, 487] on button "Save" at bounding box center [750, 487] width 37 height 21
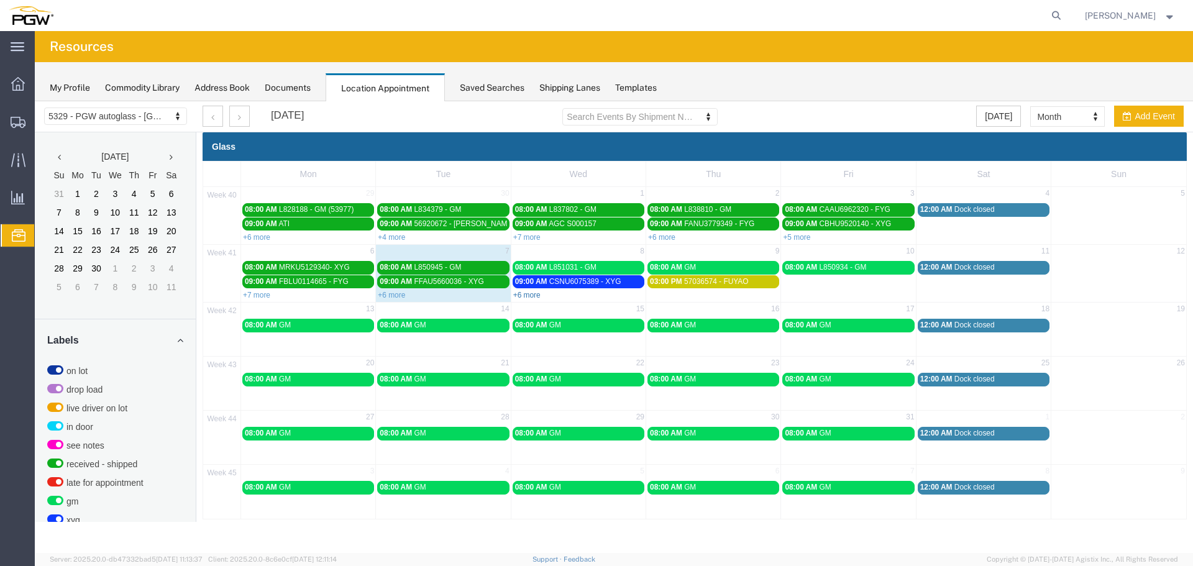
click at [526, 292] on link "+6 more" at bounding box center [526, 295] width 27 height 9
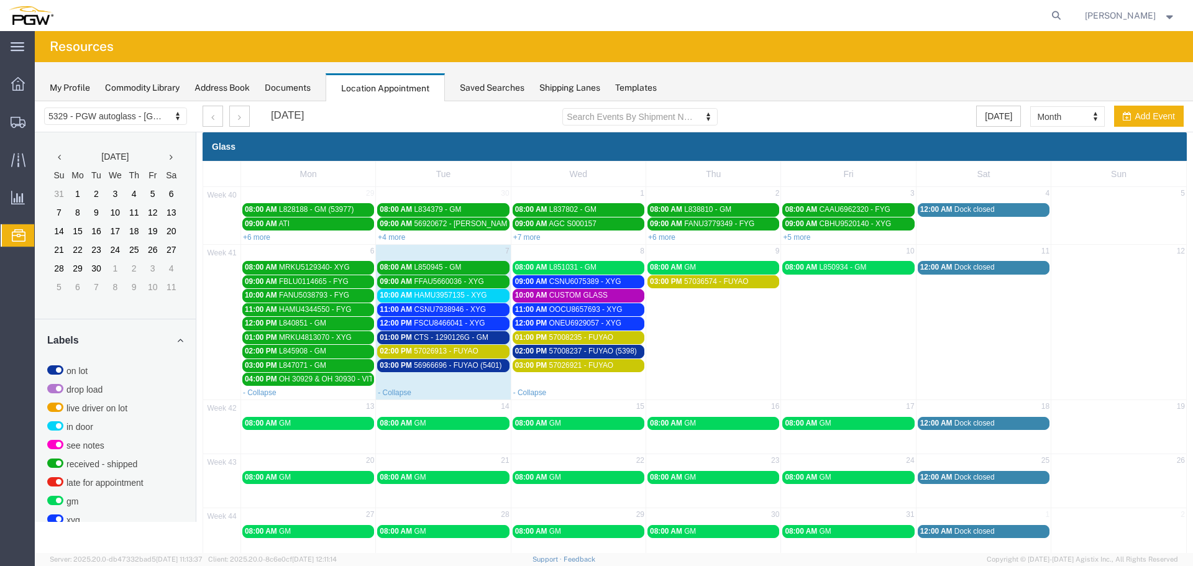
click at [446, 338] on span "CTS - 1290126G - GM" at bounding box center [451, 337] width 75 height 9
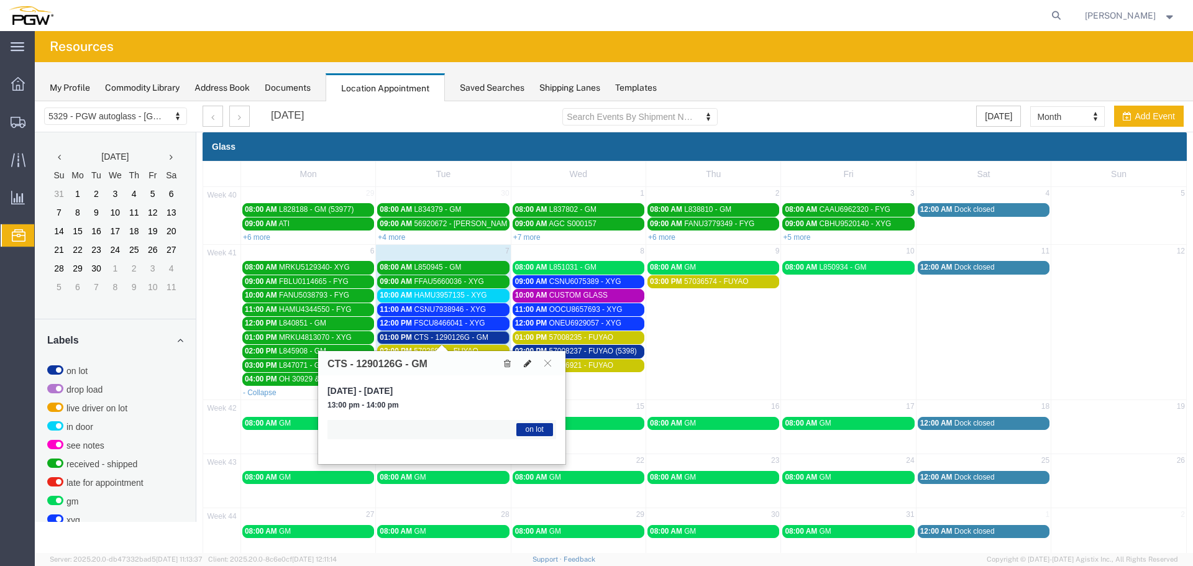
click at [528, 362] on icon at bounding box center [527, 363] width 7 height 9
select select "1"
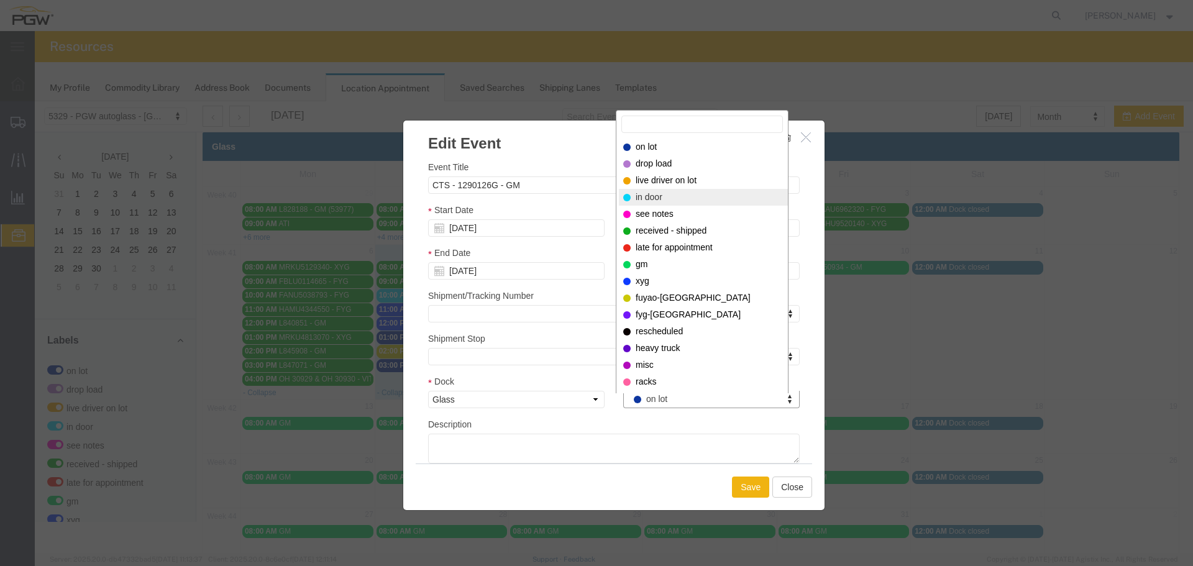
select select "220"
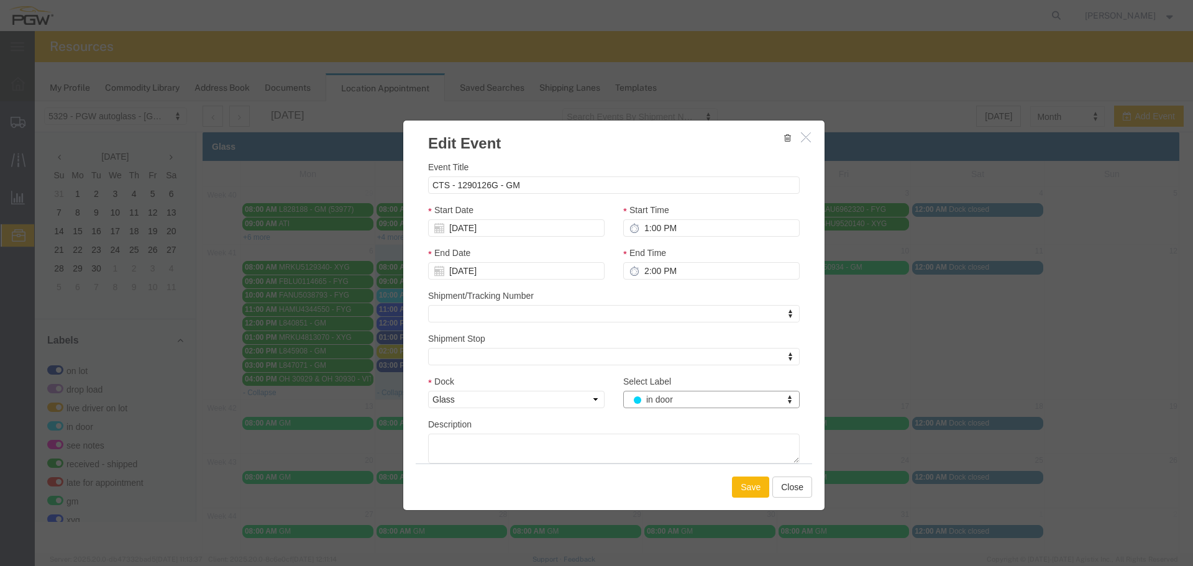
click at [750, 494] on button "Save" at bounding box center [750, 487] width 37 height 21
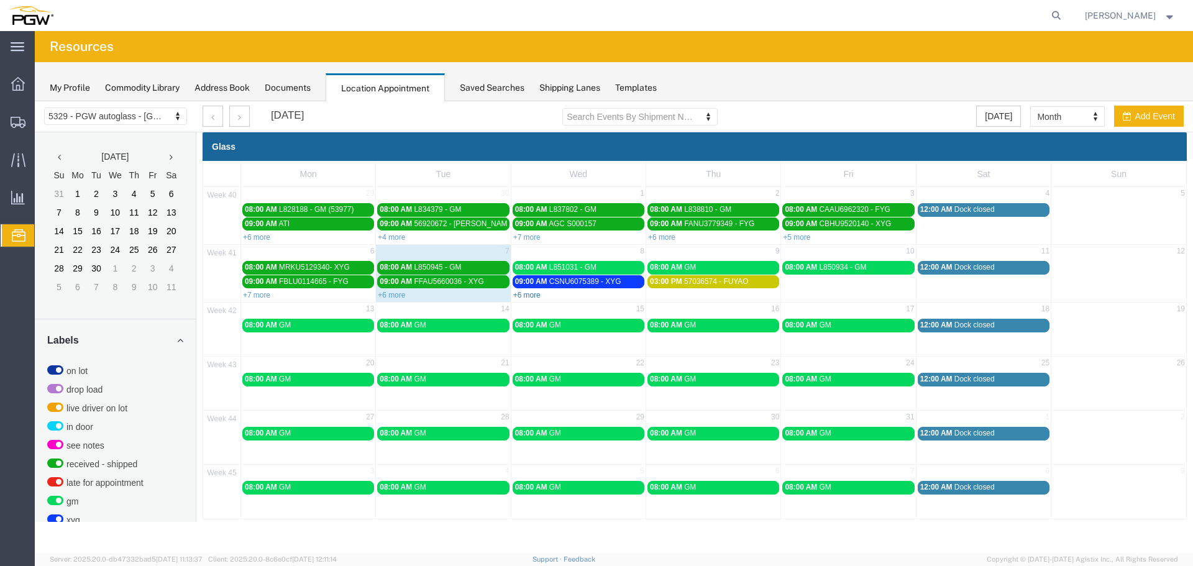
click at [531, 297] on link "+6 more" at bounding box center [526, 295] width 27 height 9
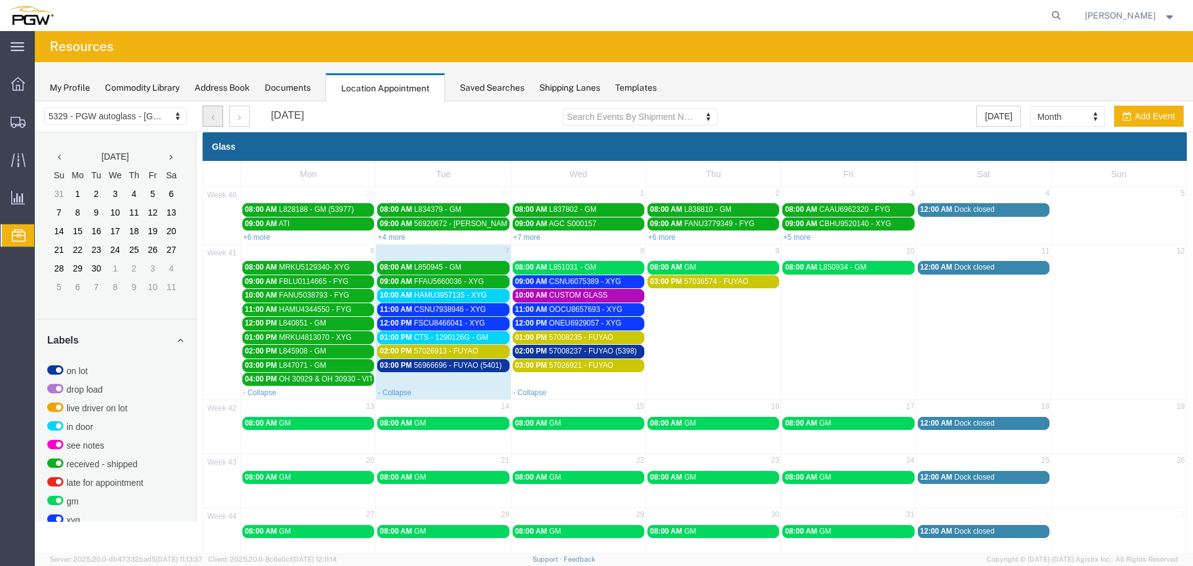
click at [214, 126] on button "button" at bounding box center [213, 116] width 21 height 21
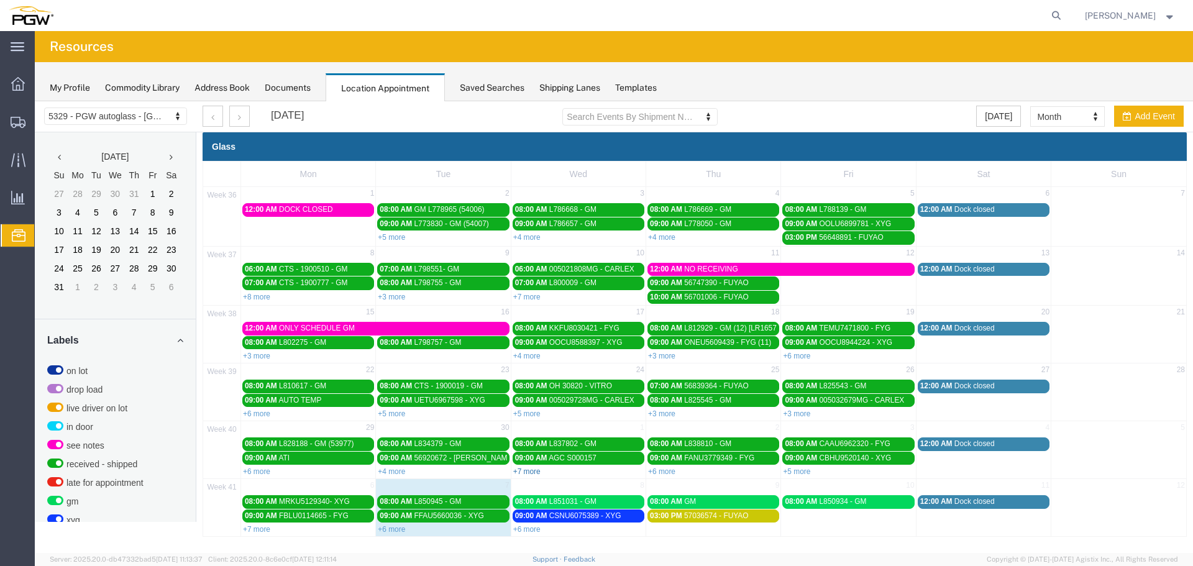
click at [528, 473] on link "+7 more" at bounding box center [526, 471] width 27 height 9
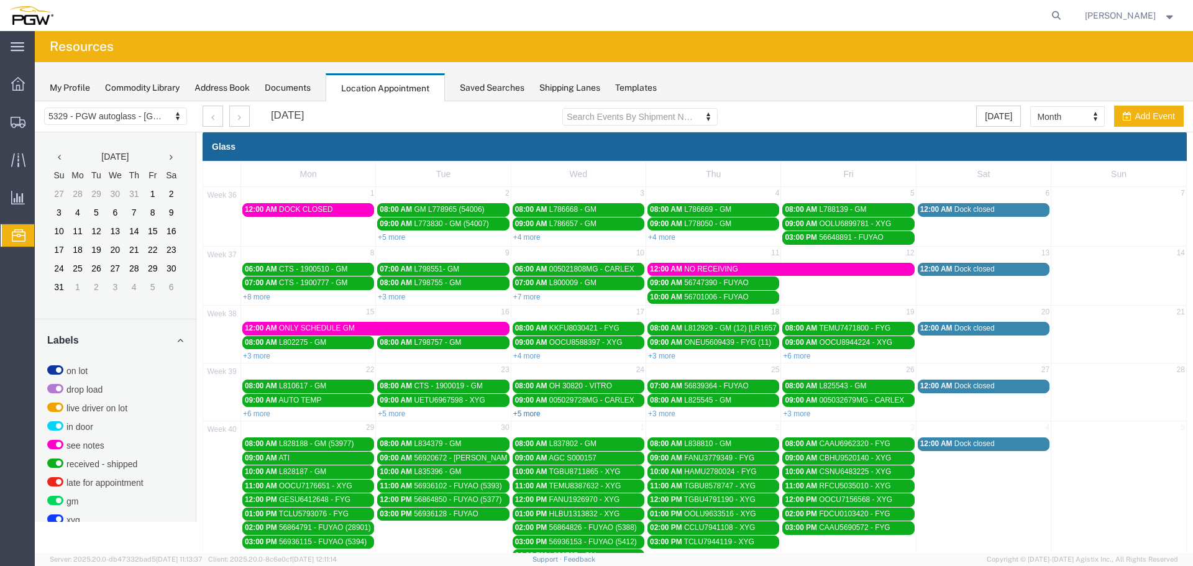
click at [523, 413] on link "+5 more" at bounding box center [526, 414] width 27 height 9
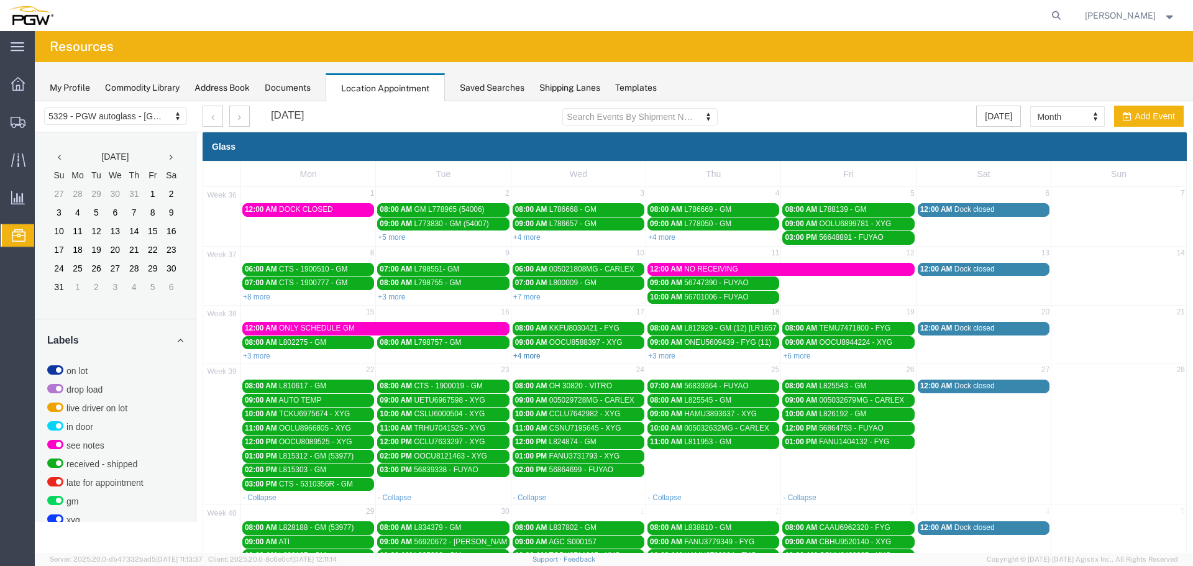
click at [521, 356] on link "+4 more" at bounding box center [526, 356] width 27 height 9
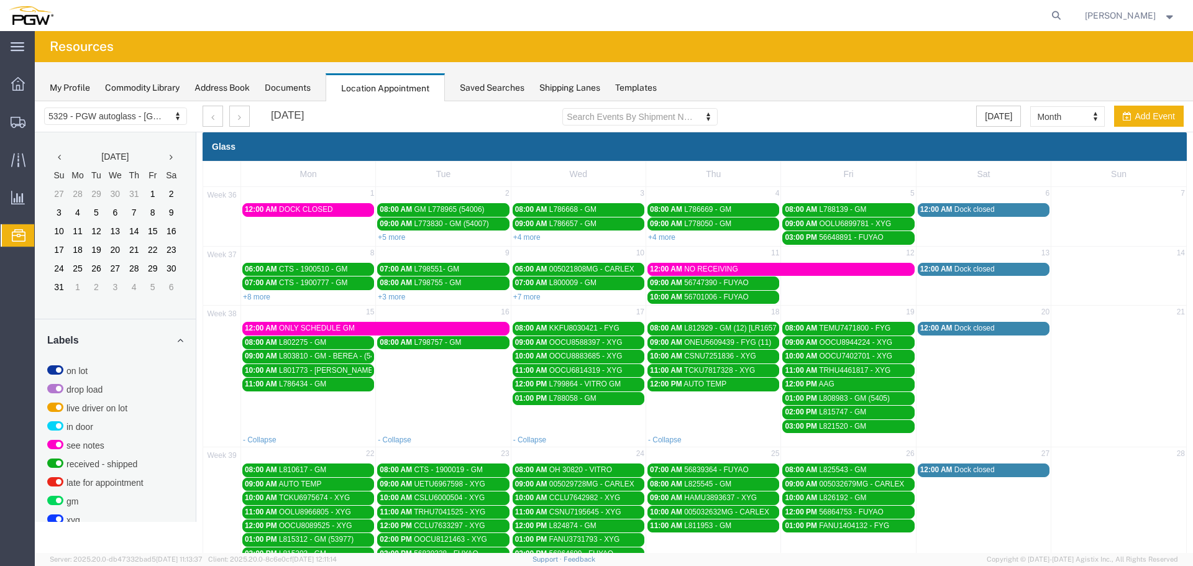
click at [888, 83] on div "My Profile Commodity Library Address Book Documents Location Appointment Saved …" at bounding box center [614, 81] width 1159 height 39
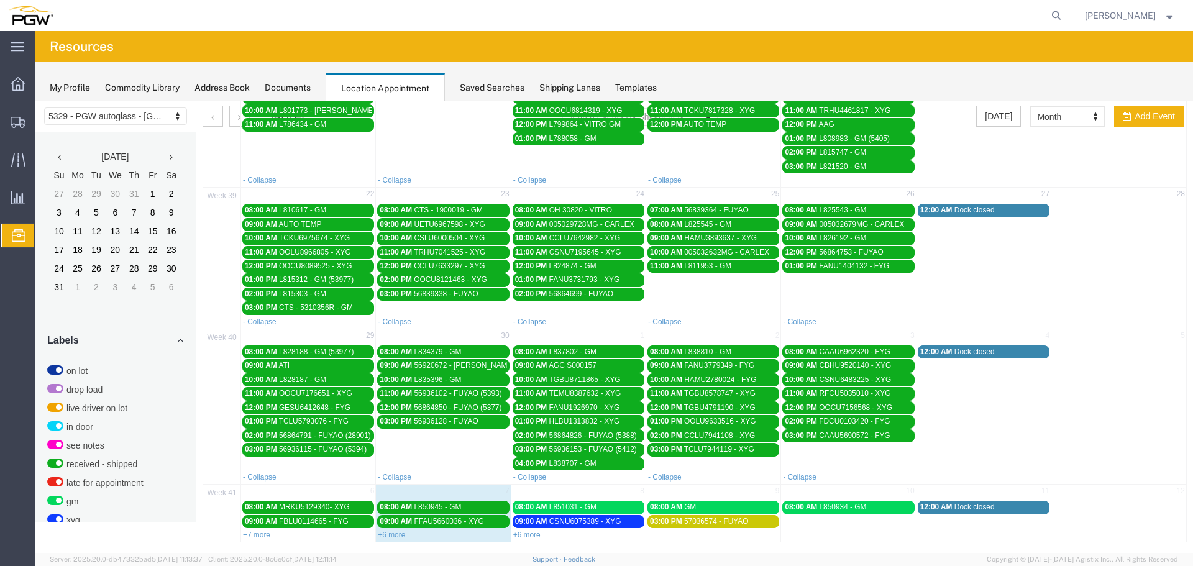
scroll to position [262, 0]
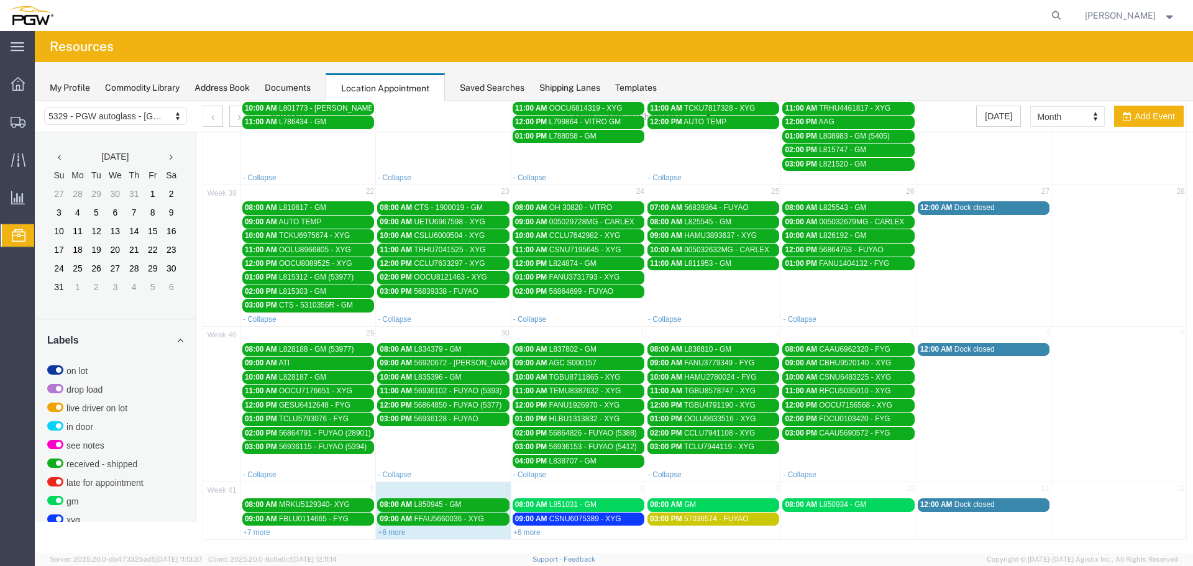
drag, startPoint x: 527, startPoint y: 530, endPoint x: 534, endPoint y: 513, distance: 18.1
click at [527, 531] on link "+6 more" at bounding box center [526, 532] width 27 height 9
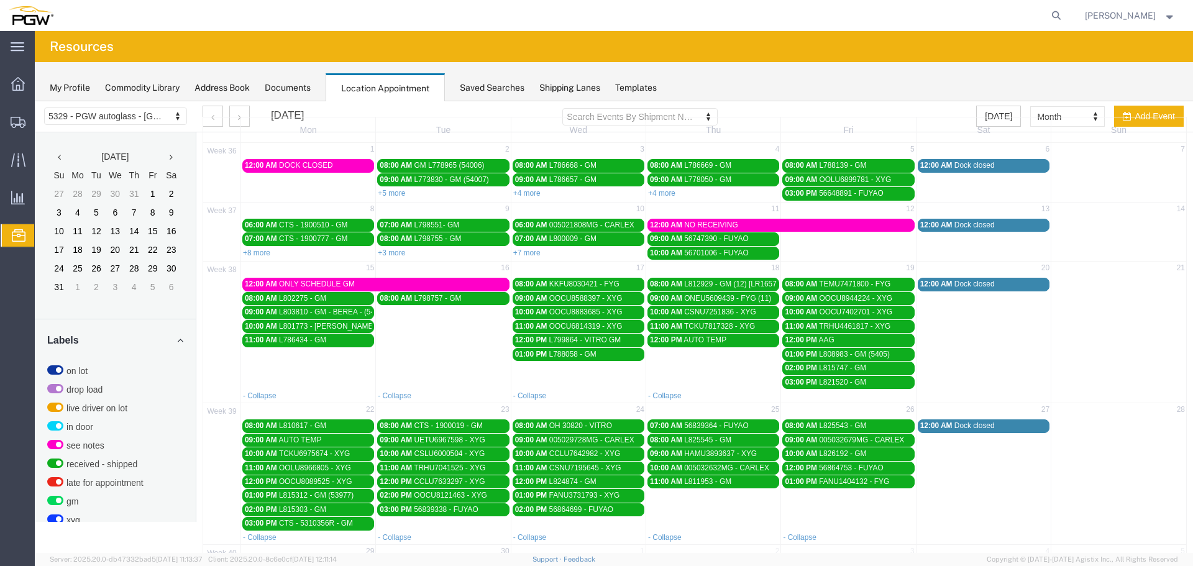
scroll to position [0, 0]
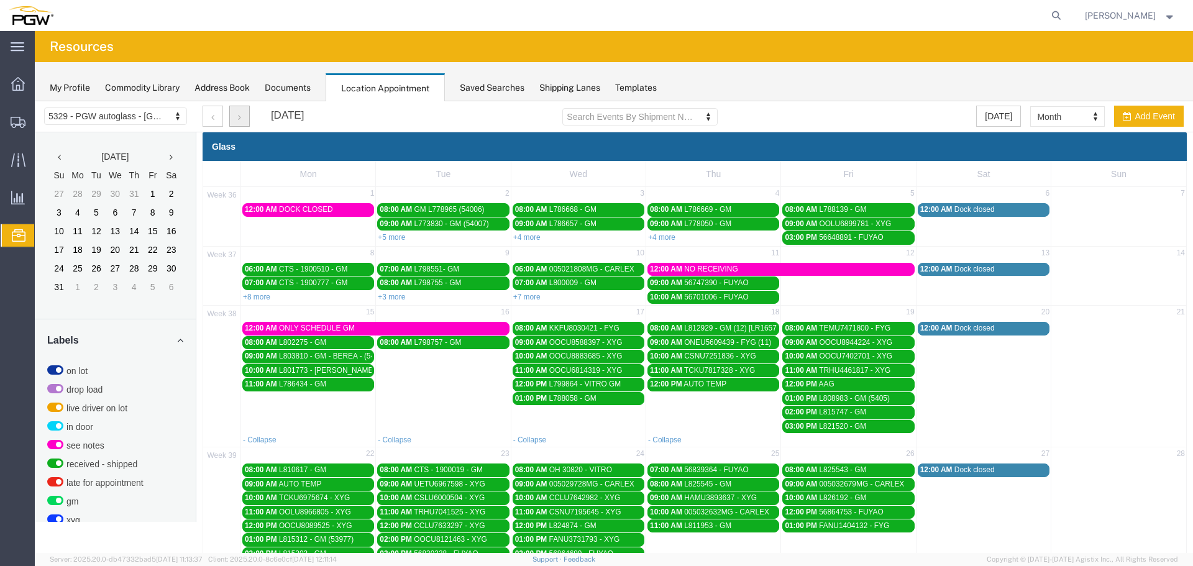
click at [234, 114] on button "button" at bounding box center [239, 116] width 21 height 21
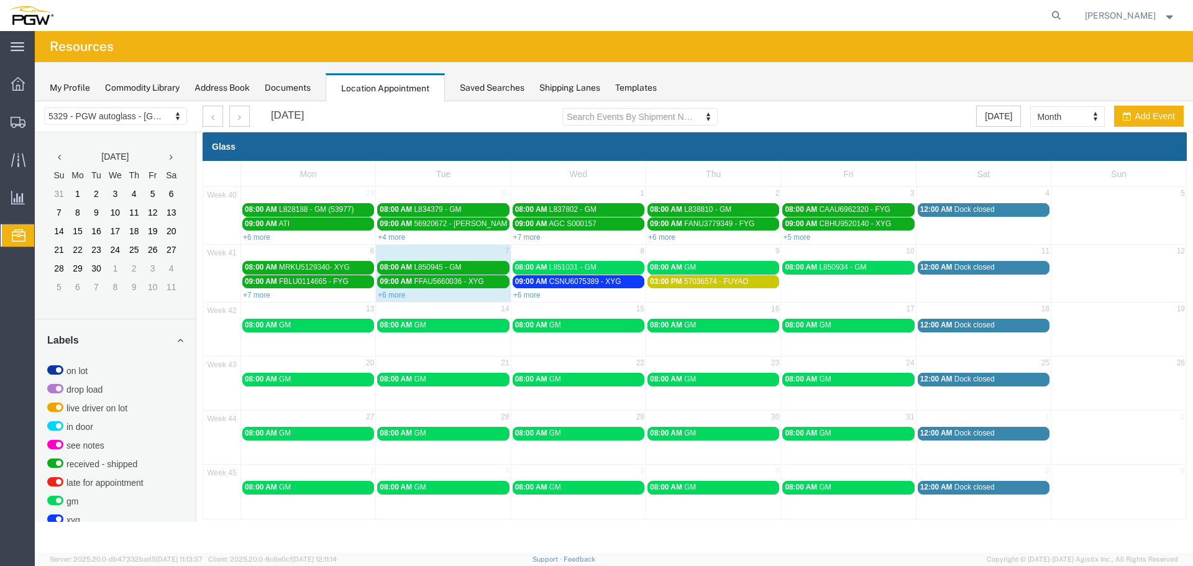
click at [392, 293] on link "+6 more" at bounding box center [391, 295] width 27 height 9
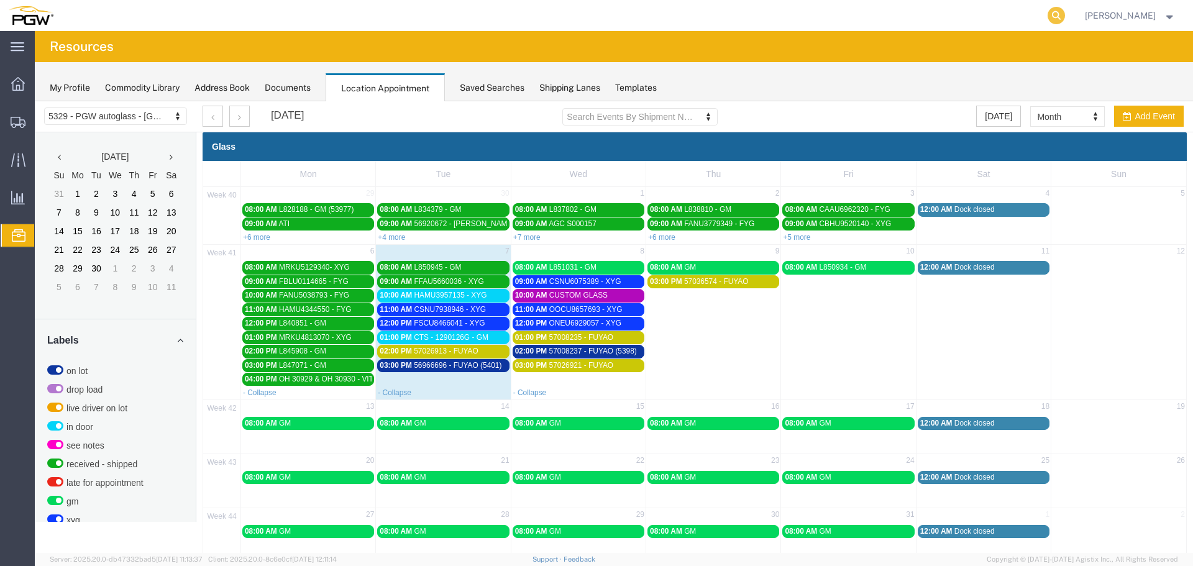
click at [1065, 15] on icon at bounding box center [1056, 15] width 17 height 17
paste input "56810547"
type input "56810547"
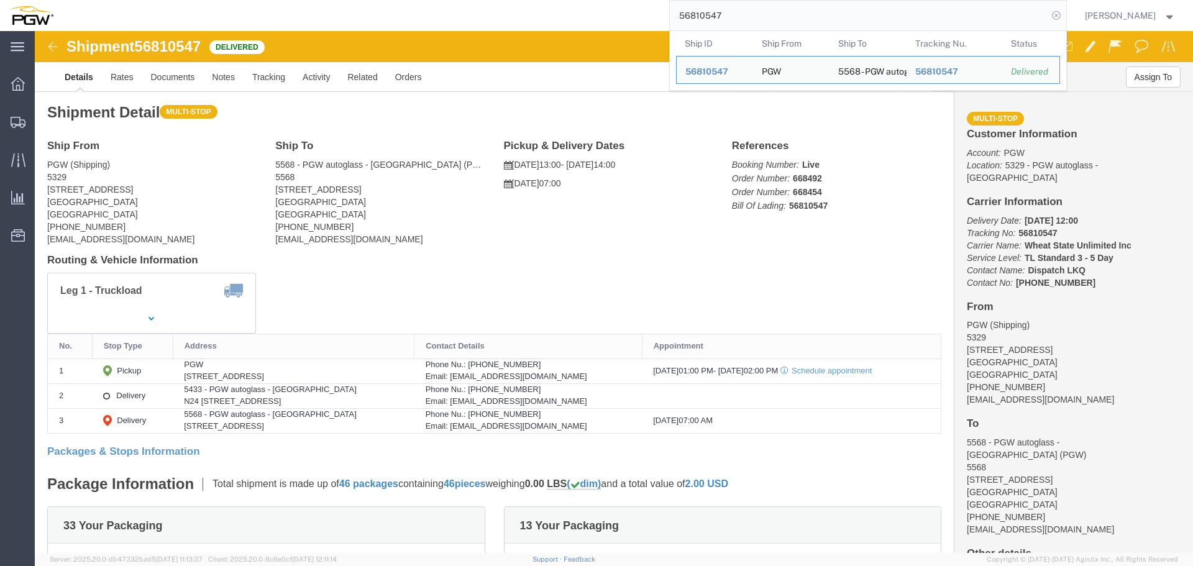
click at [1064, 19] on icon at bounding box center [1056, 15] width 17 height 17
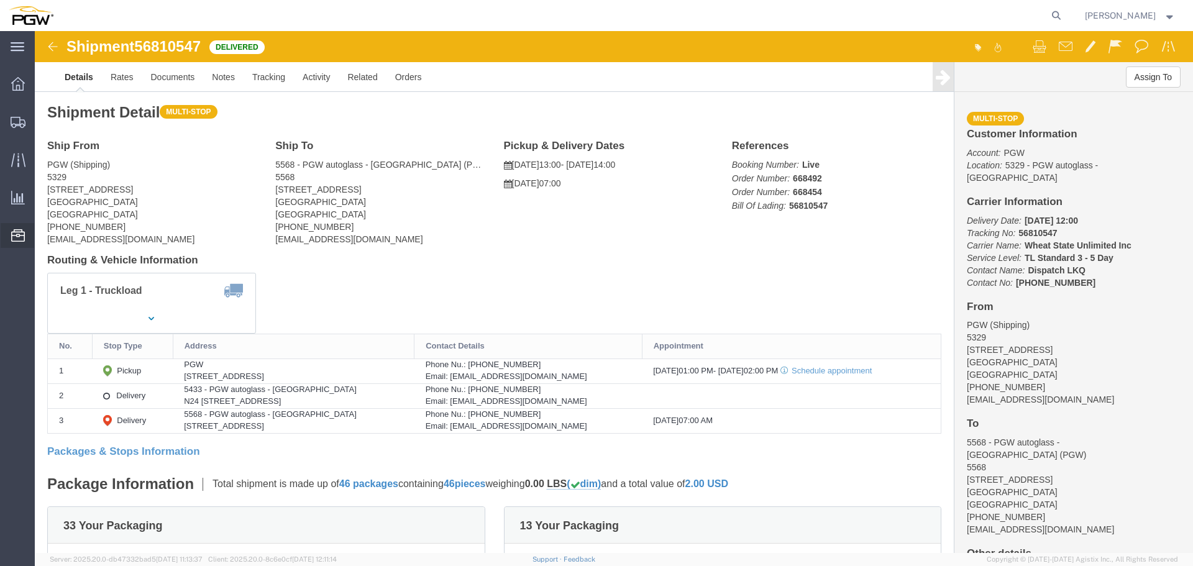
click at [0, 0] on span "Location Appointment" at bounding box center [0, 0] width 0 height 0
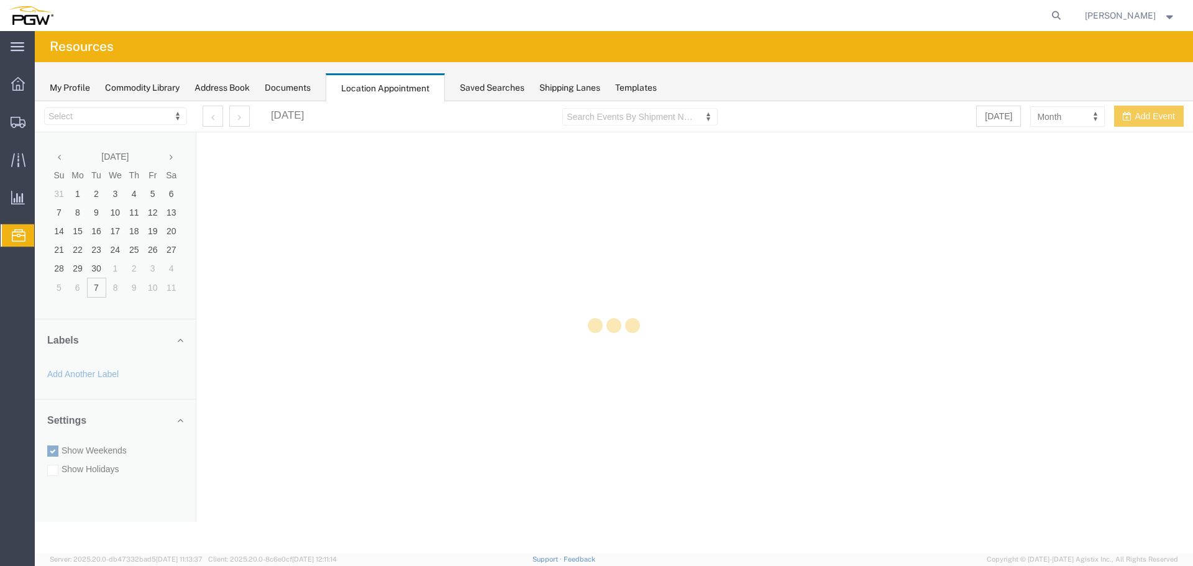
select select "28253"
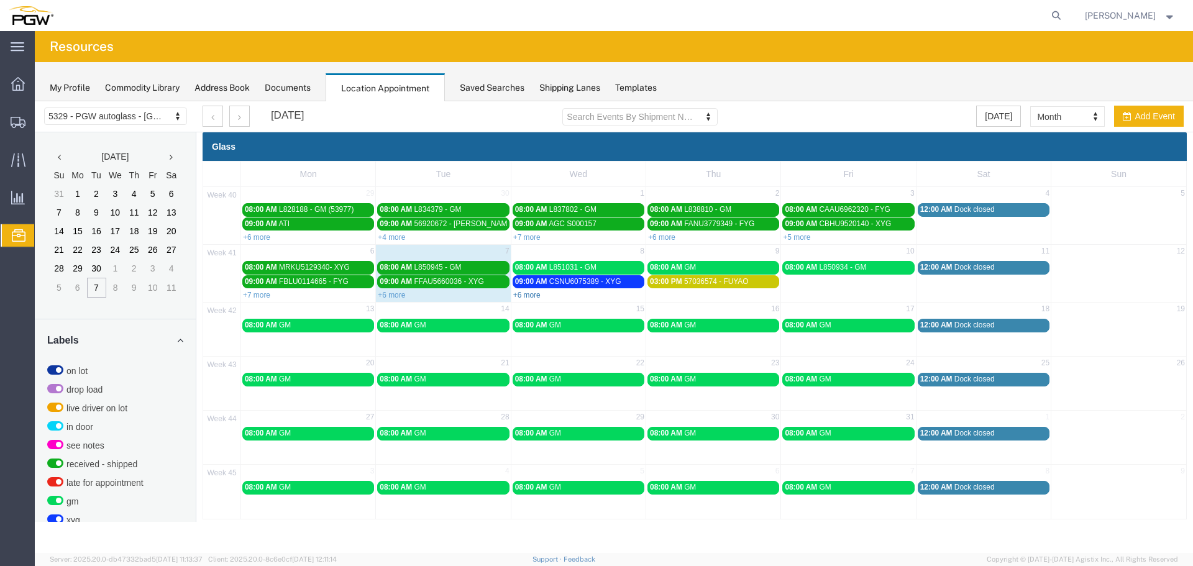
click at [523, 293] on link "+6 more" at bounding box center [526, 295] width 27 height 9
